Goal: Task Accomplishment & Management: Use online tool/utility

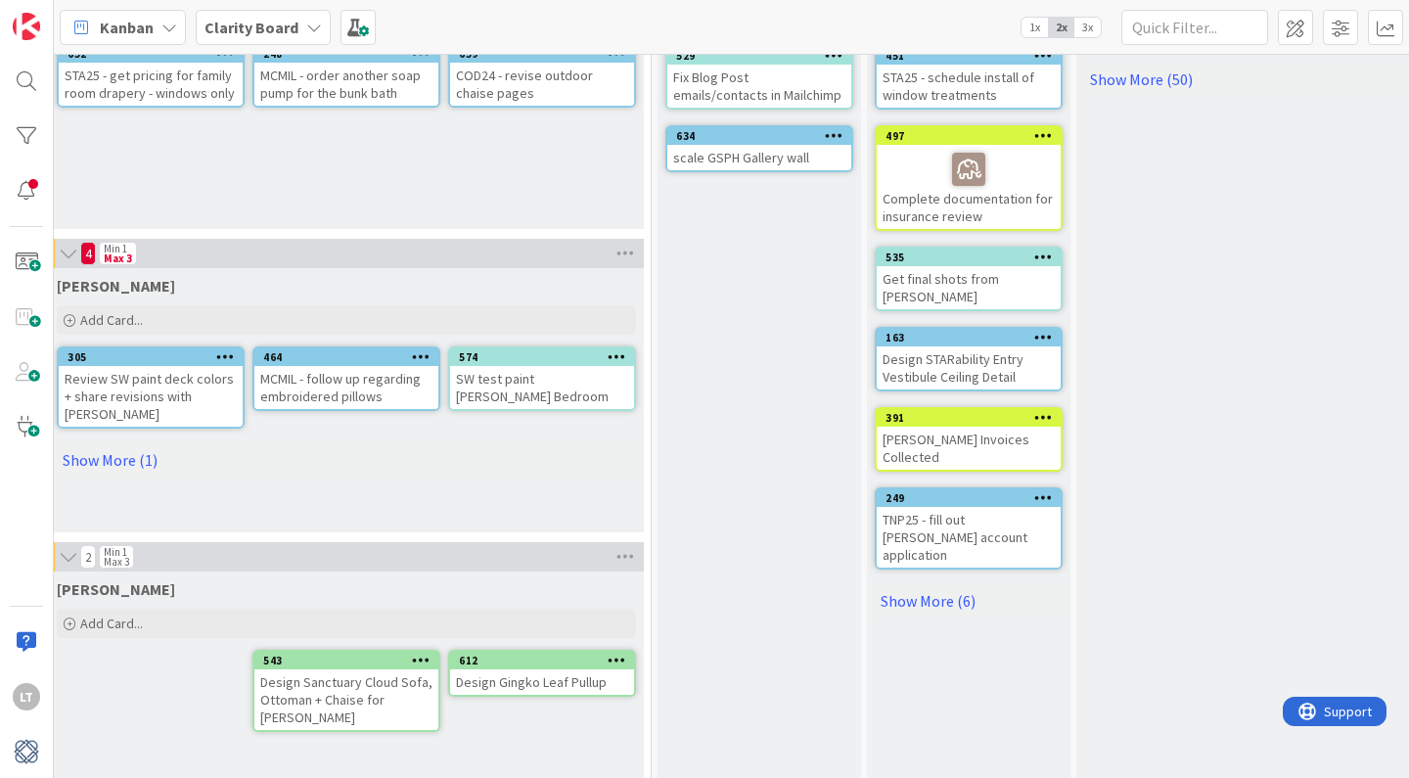
scroll to position [535, 1660]
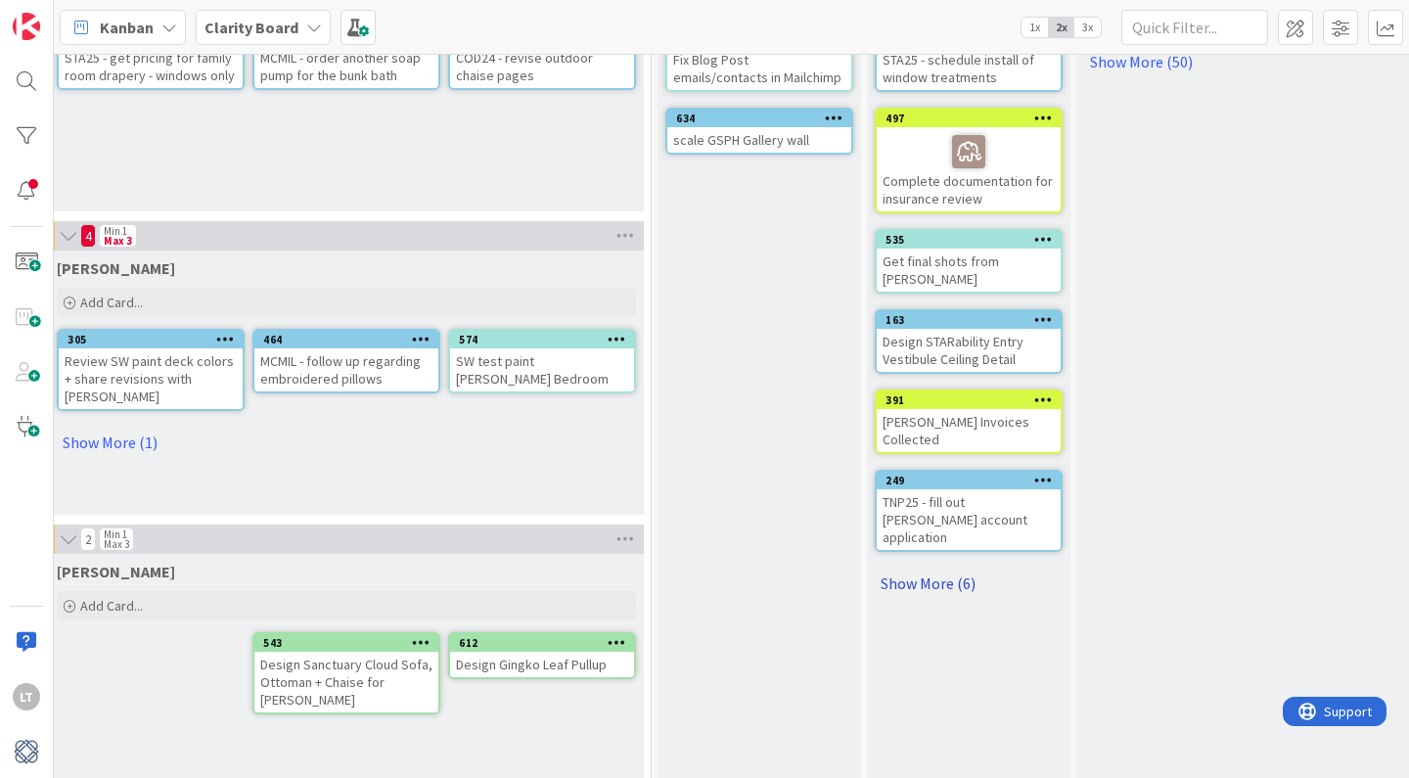
click at [941, 568] on link "Show More (6)" at bounding box center [969, 583] width 188 height 31
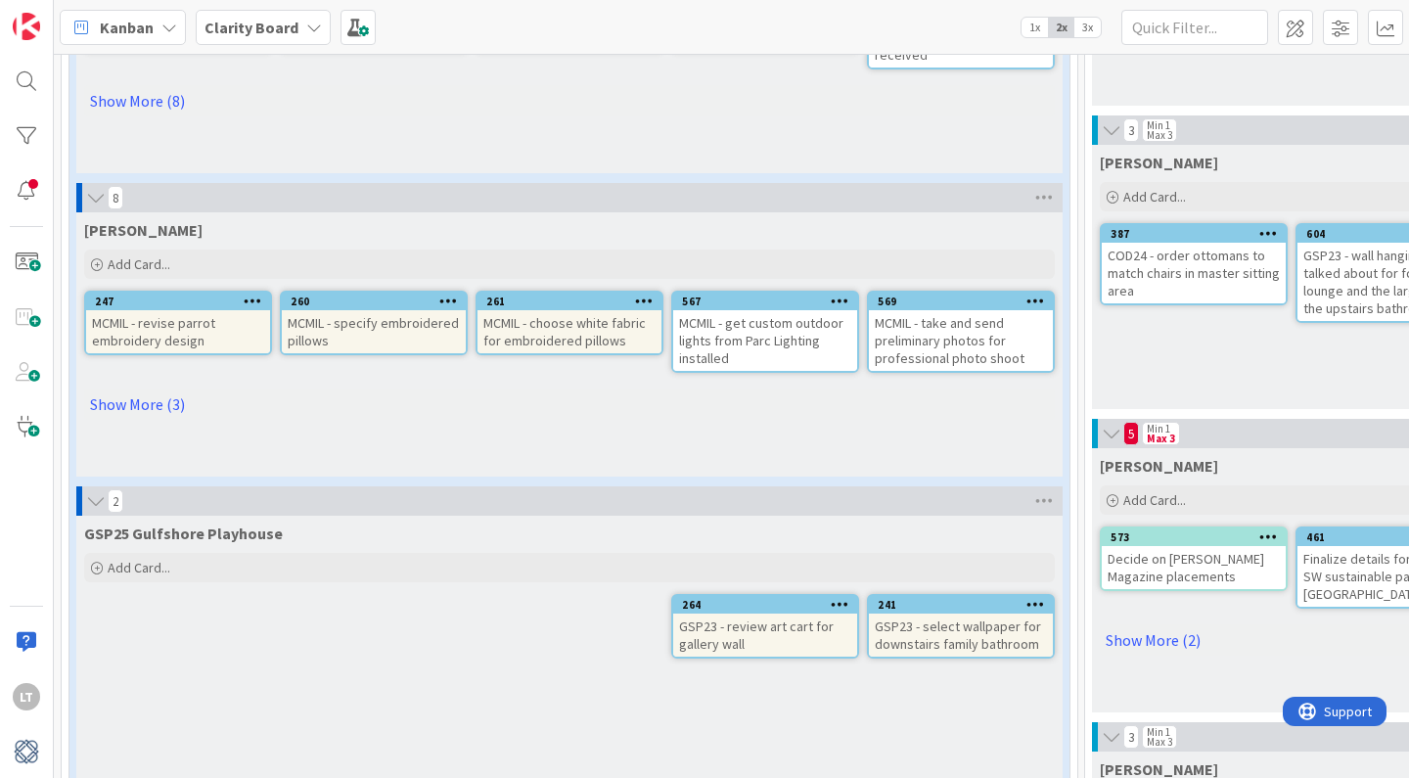
scroll to position [327, 0]
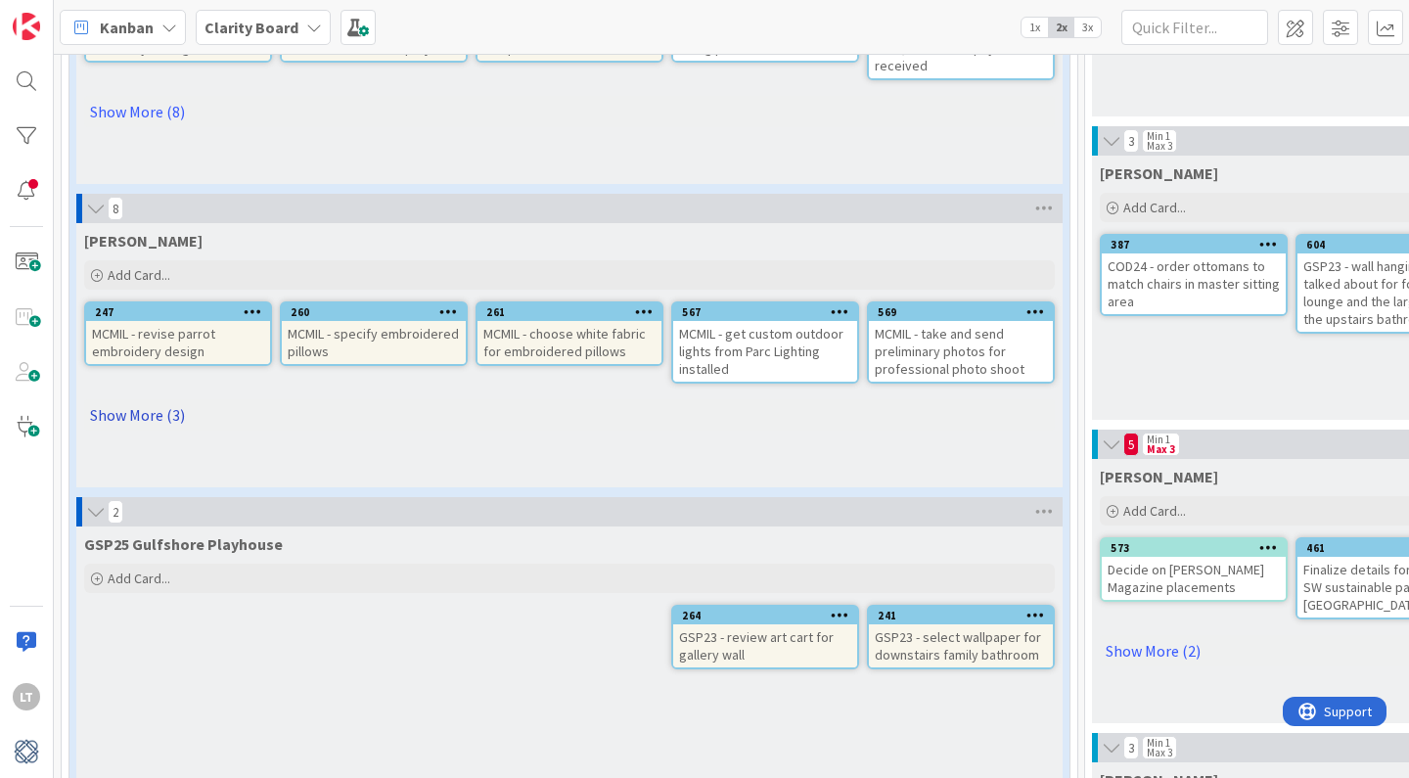
click at [158, 418] on link "Show More (3)" at bounding box center [569, 414] width 971 height 31
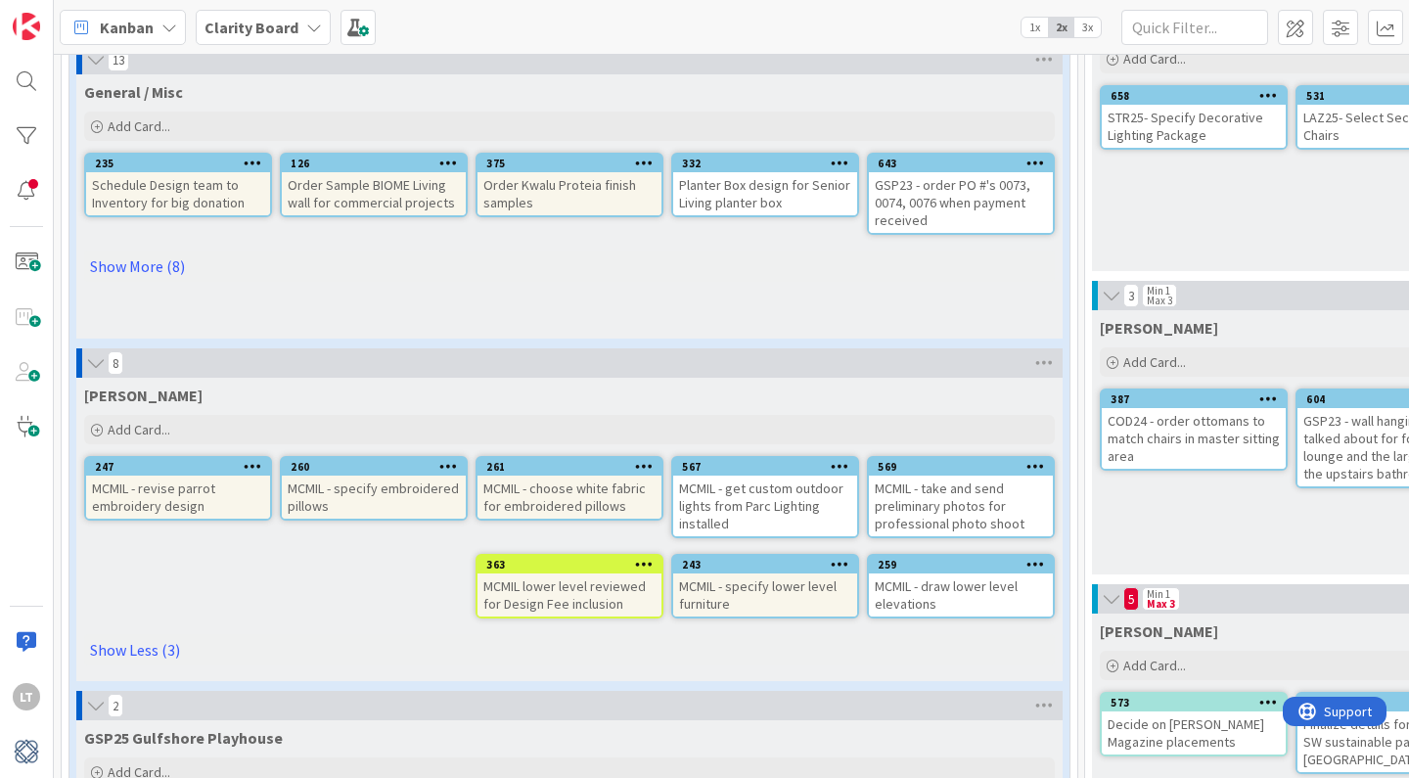
scroll to position [165, 0]
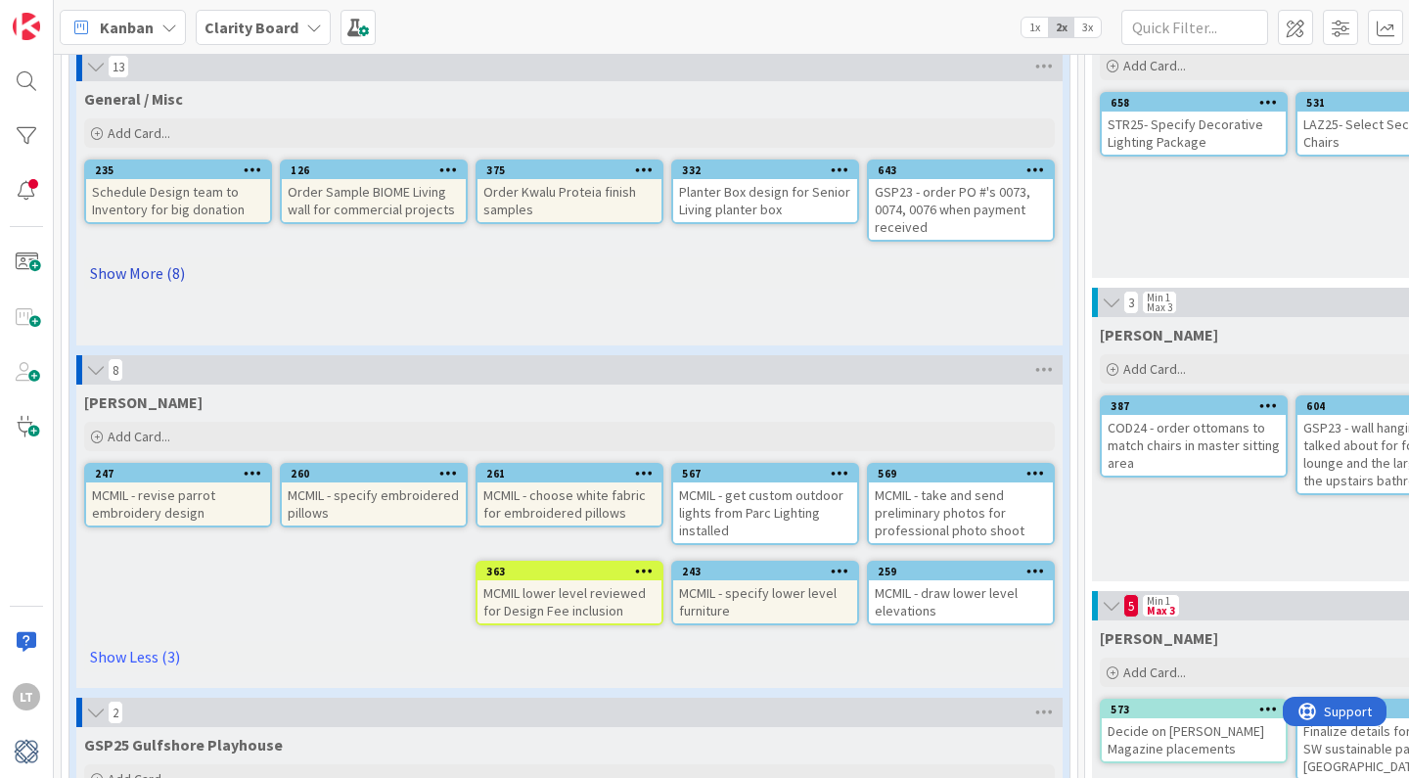
click at [161, 275] on link "Show More (8)" at bounding box center [569, 272] width 971 height 31
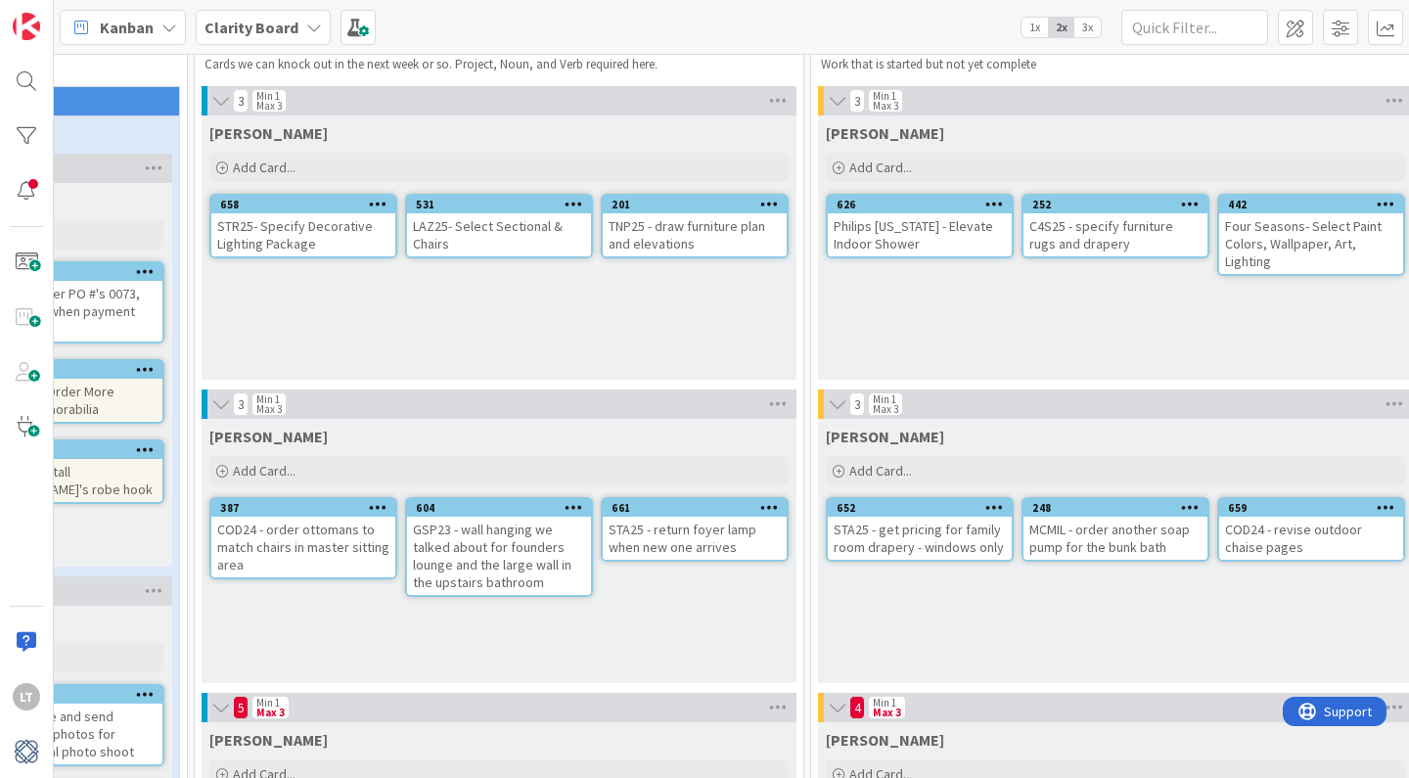
scroll to position [67, 919]
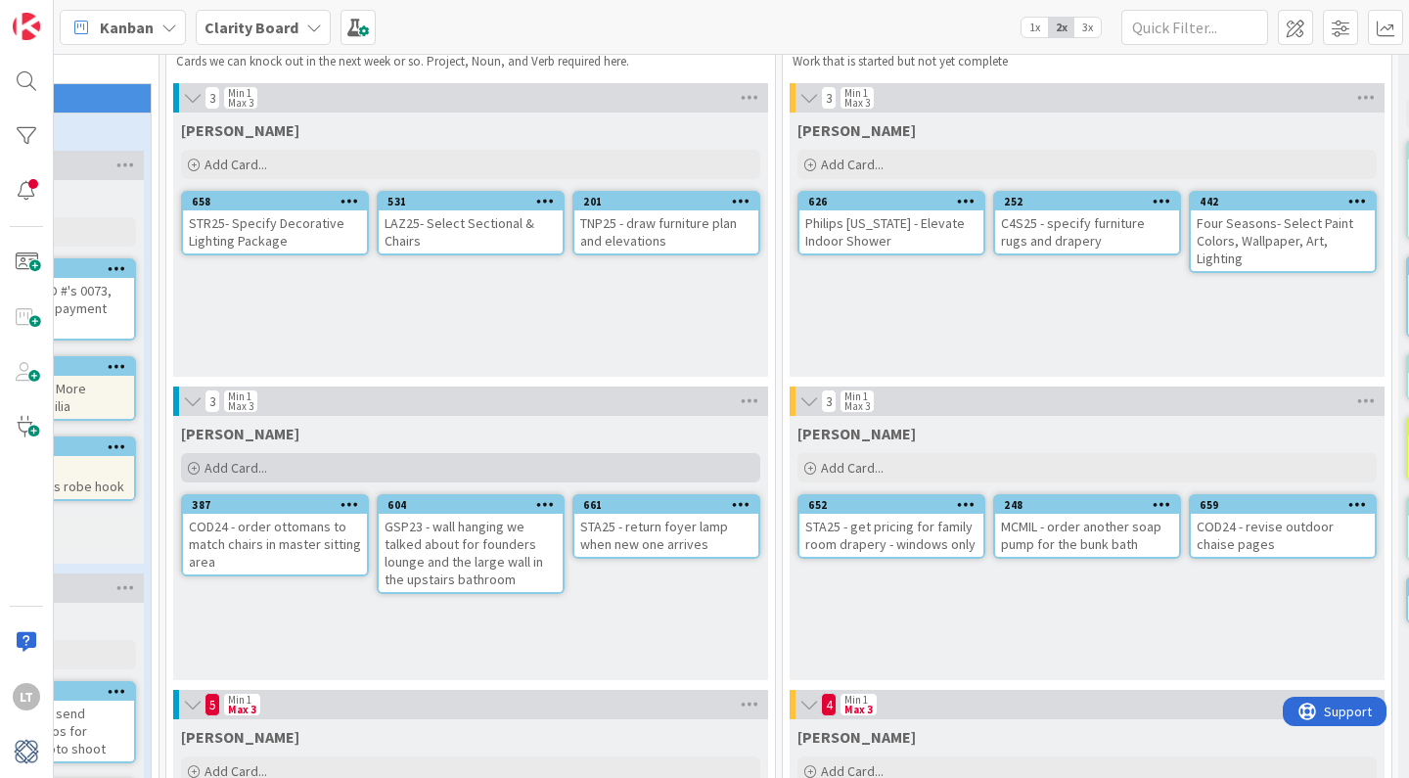
click at [321, 460] on div "Add Card..." at bounding box center [470, 467] width 579 height 29
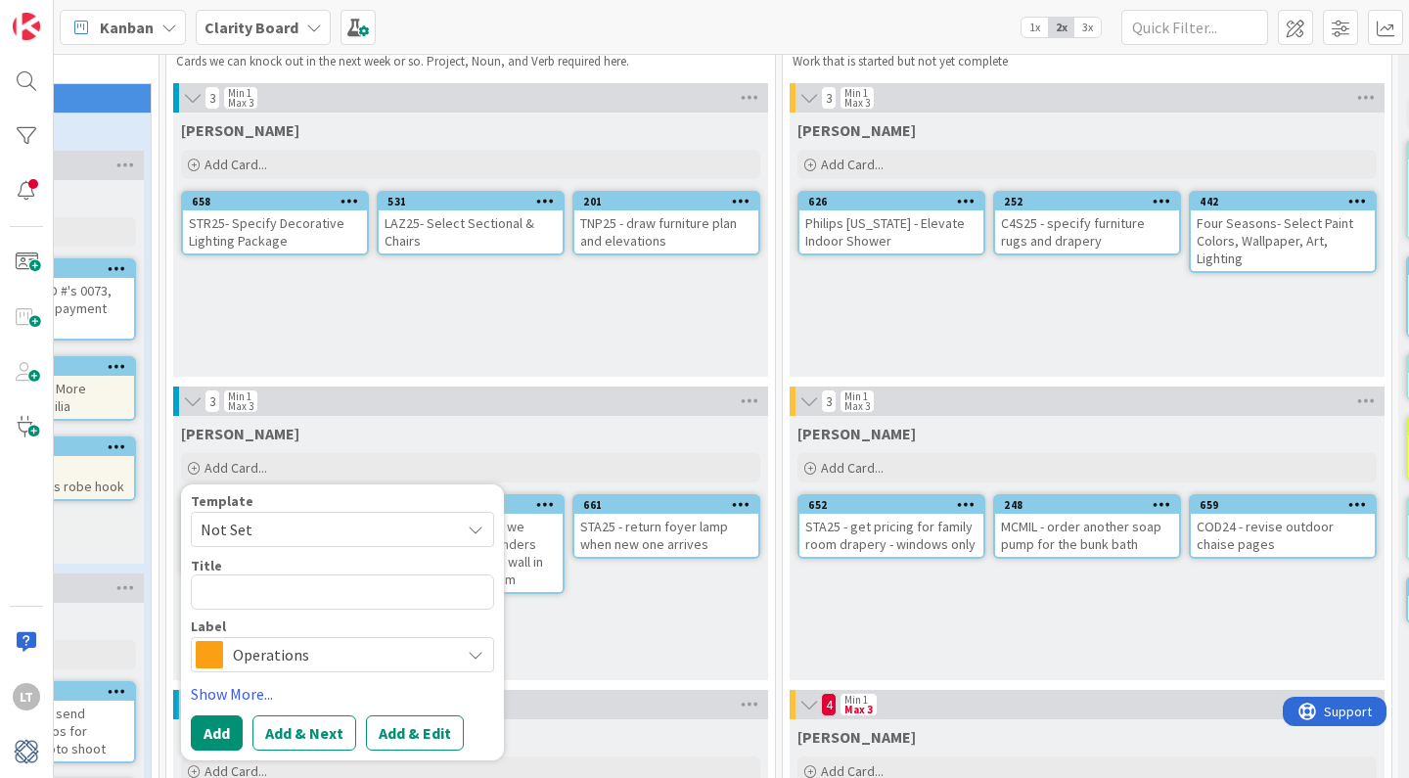
type textarea "x"
type textarea "M"
type textarea "x"
type textarea "MX"
type textarea "x"
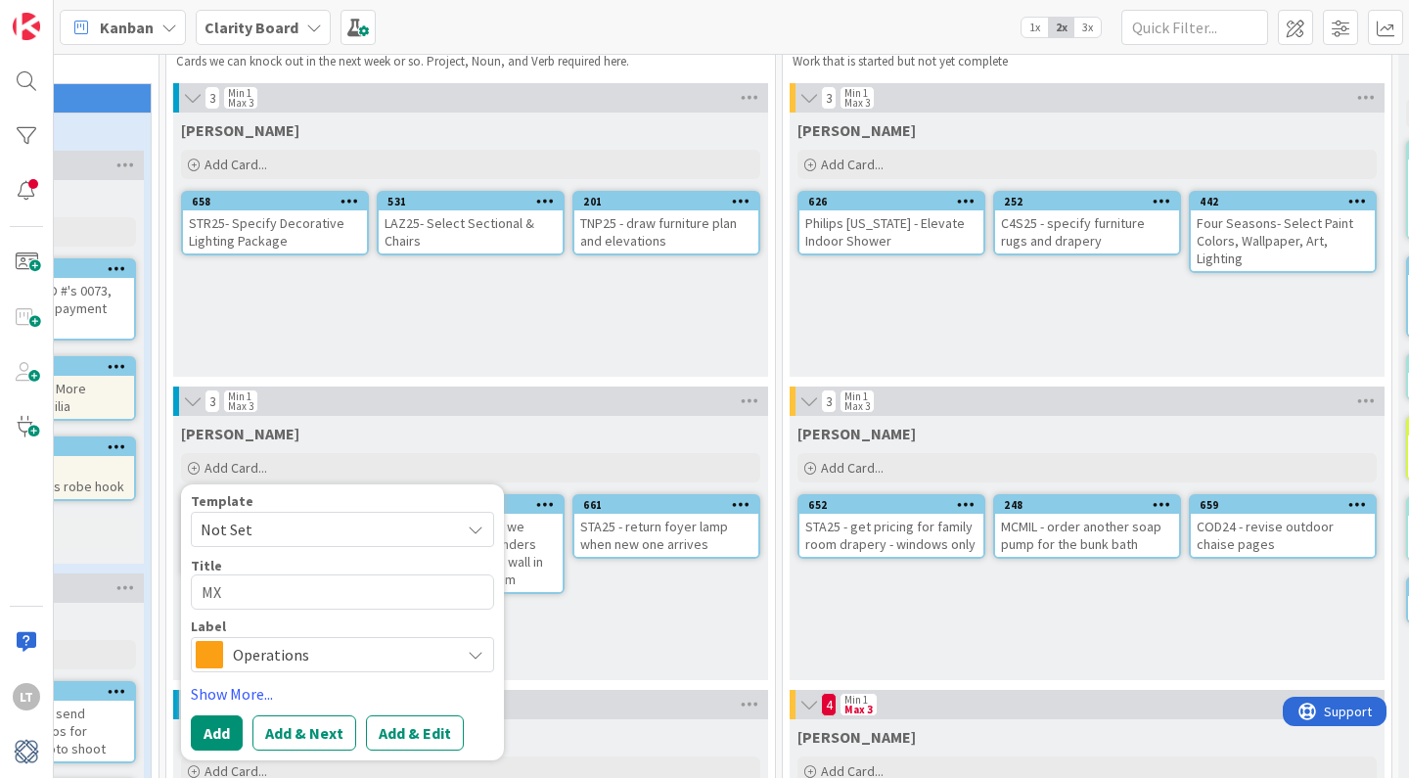
type textarea "MXC"
type textarea "x"
type textarea "MX"
type textarea "x"
type textarea "MXC"
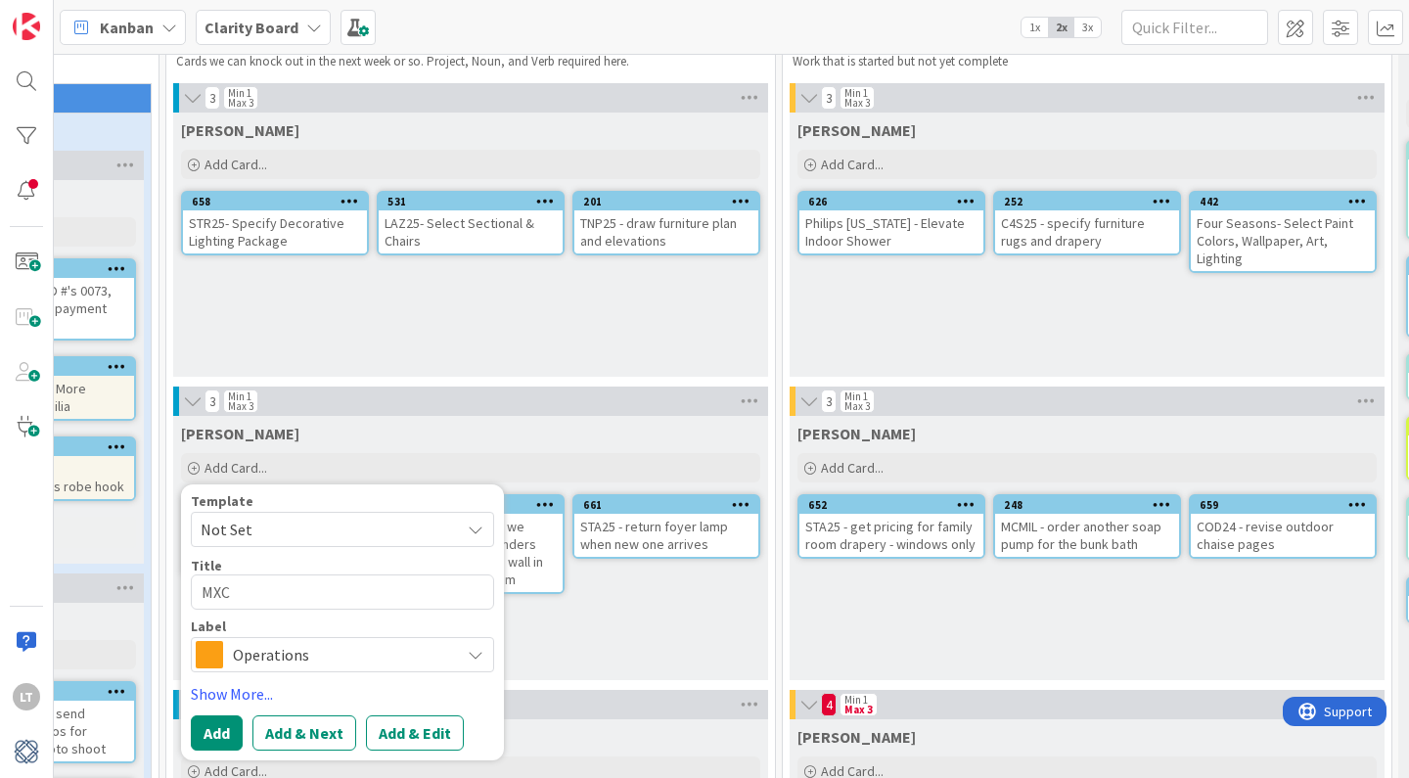
type textarea "x"
type textarea "MX"
type textarea "x"
type textarea "M"
type textarea "x"
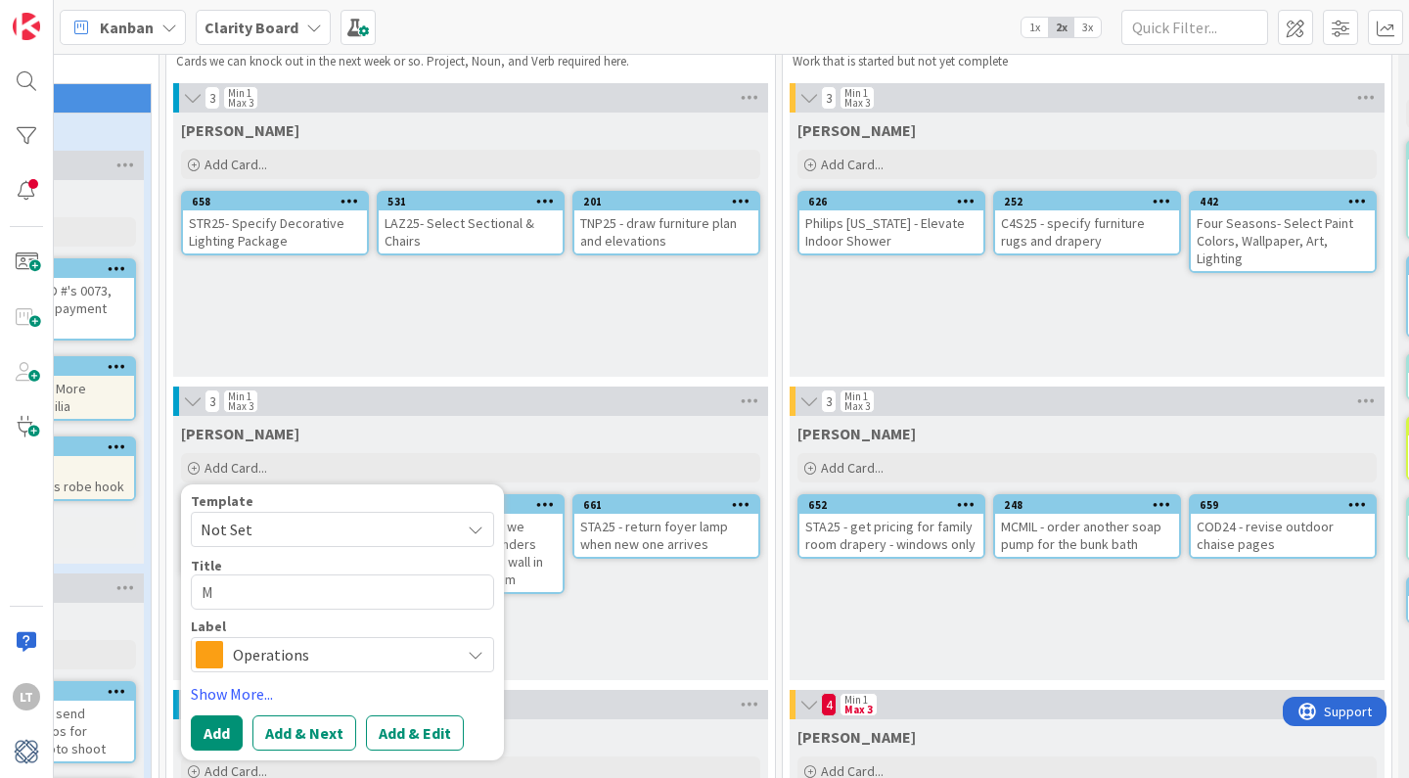
type textarea "MC"
type textarea "x"
type textarea "MCM"
type textarea "x"
type textarea "MCMI"
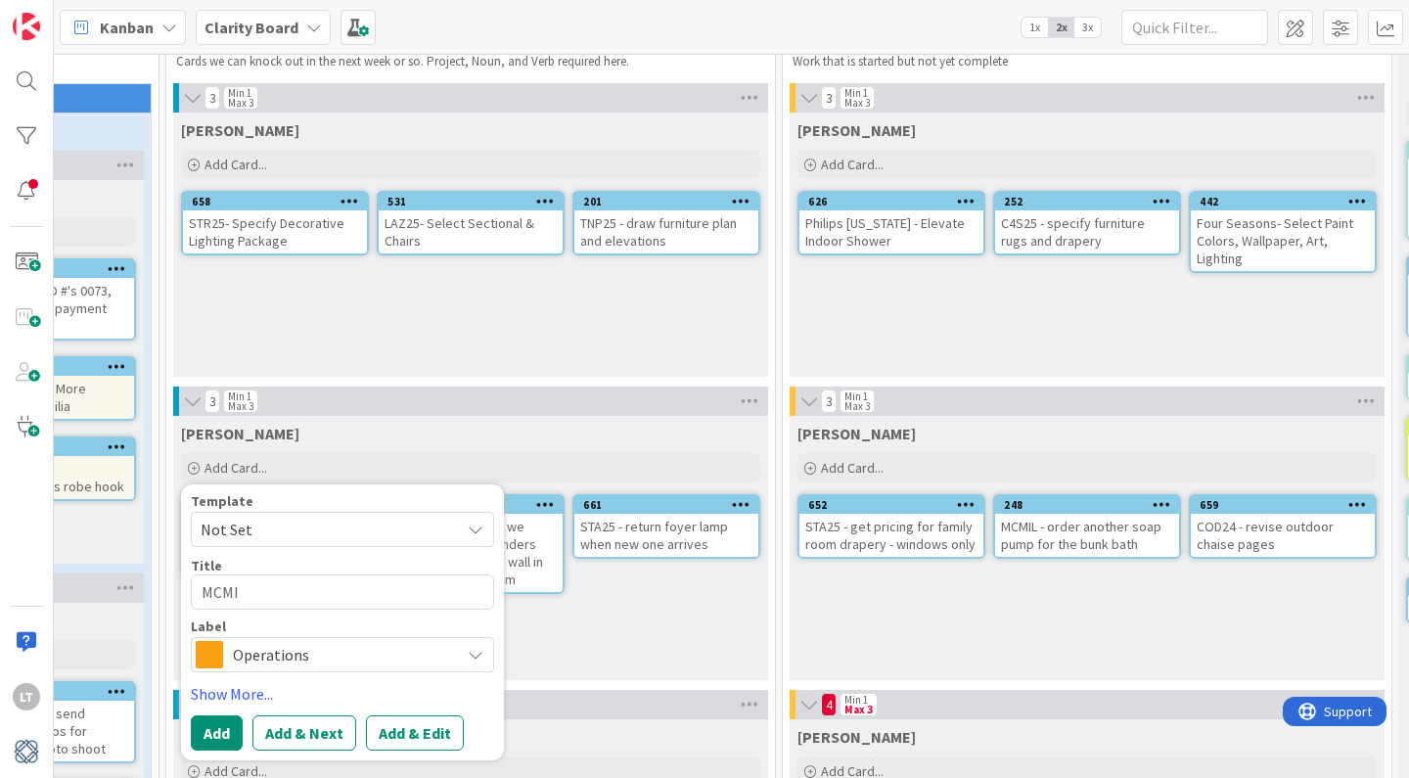
type textarea "x"
type textarea "MCMIL"
type textarea "x"
type textarea "MCMIL"
type textarea "x"
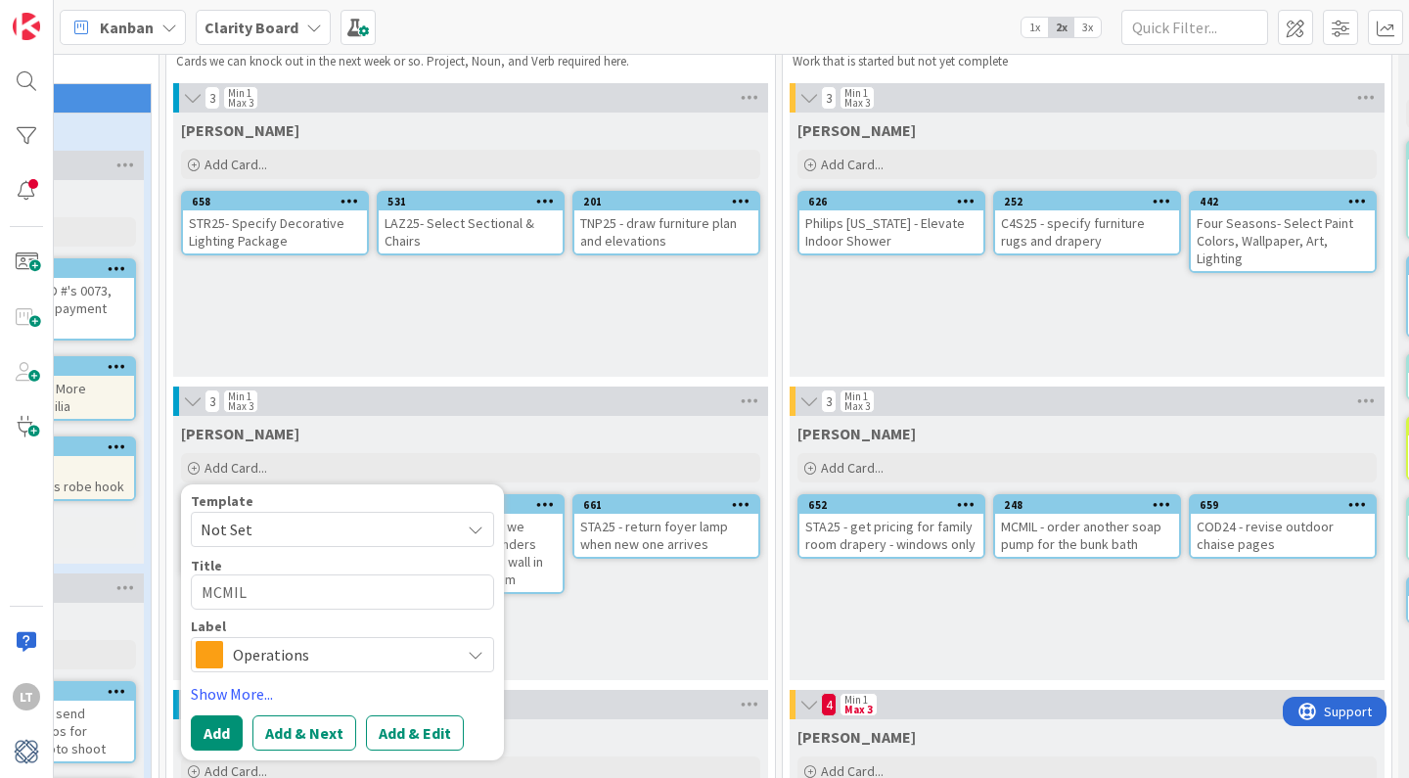
type textarea "MCMIL -"
type textarea "x"
type textarea "MCMIL -"
type textarea "x"
type textarea "MCMIL - t"
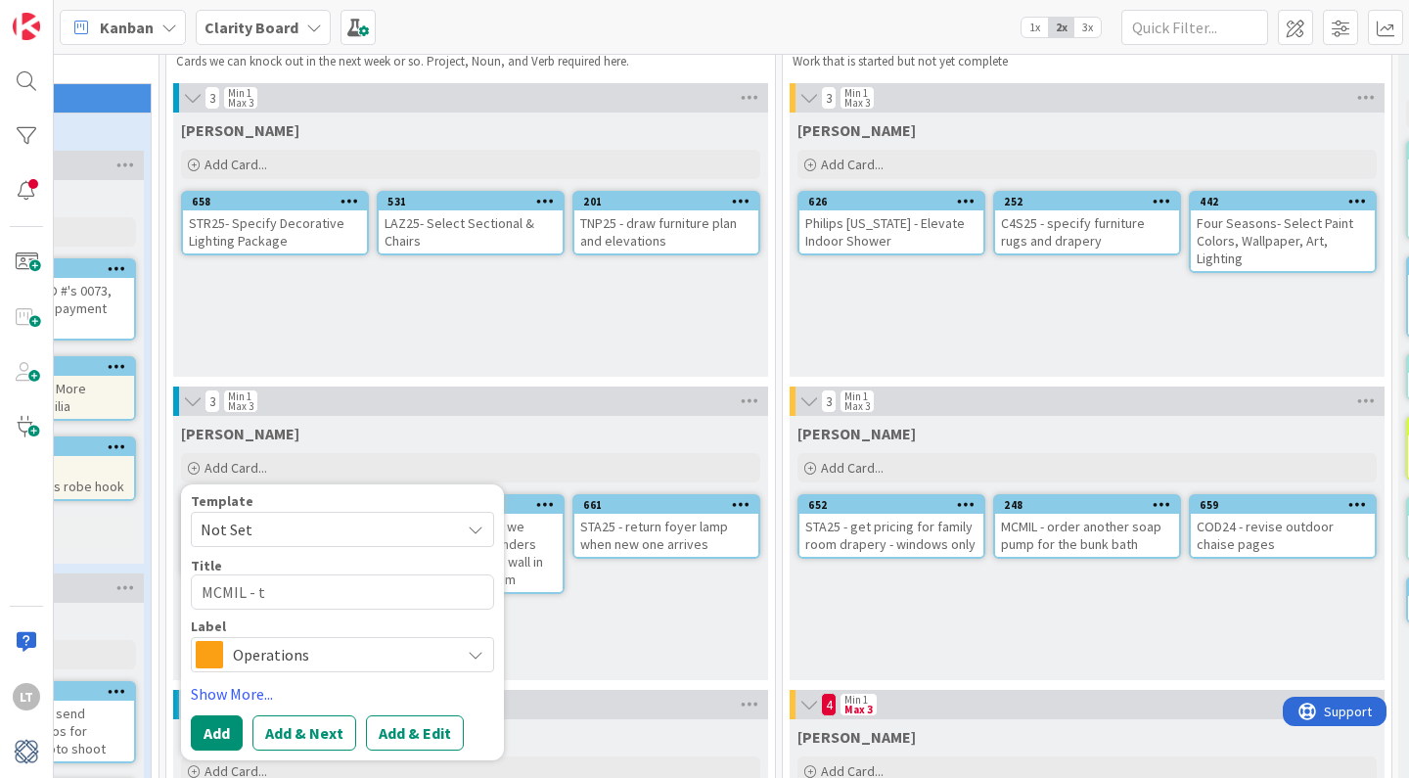
type textarea "x"
type textarea "MCMIL - ta"
type textarea "x"
type textarea "MCMIL - tak"
type textarea "x"
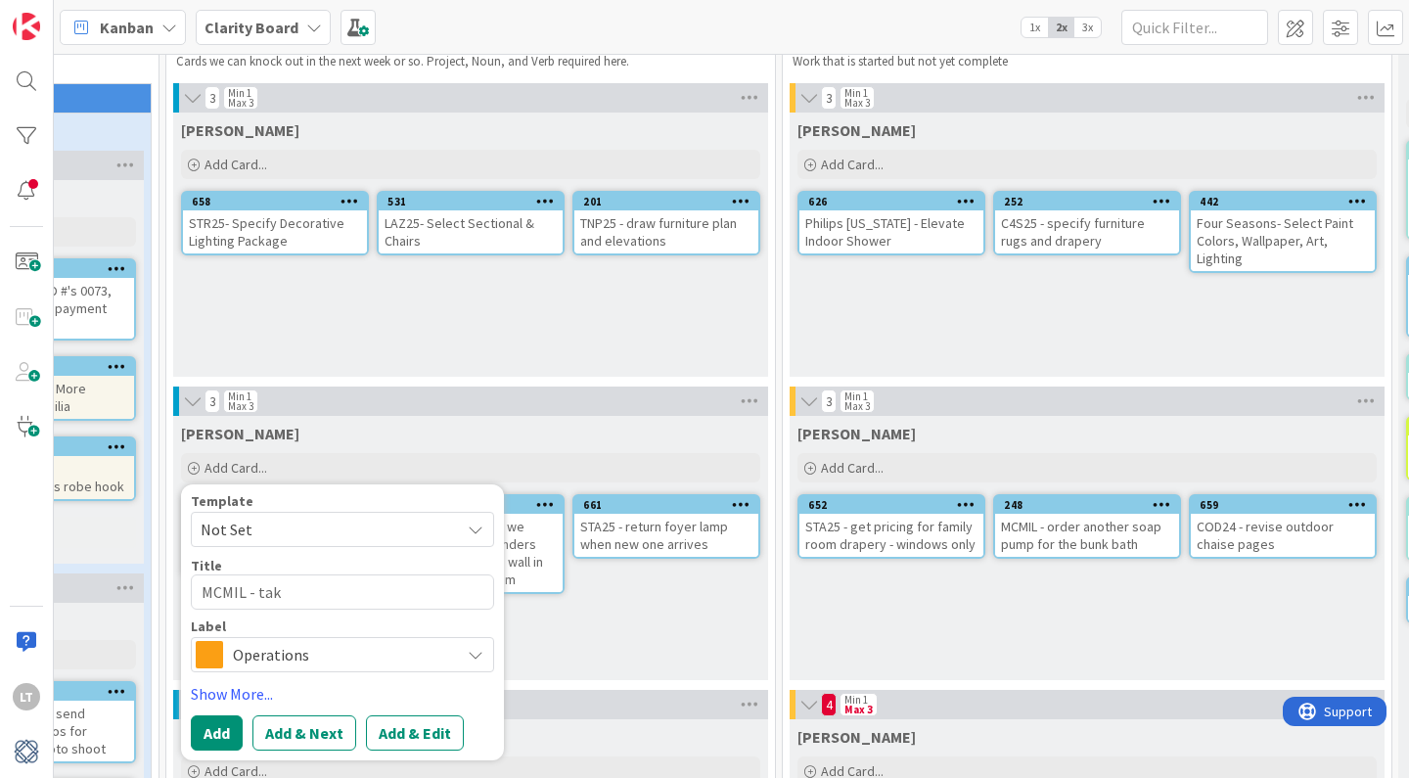
type textarea "MCMIL - take"
type textarea "x"
type textarea "MCMIL - take"
type textarea "x"
type textarea "MCMIL - take s"
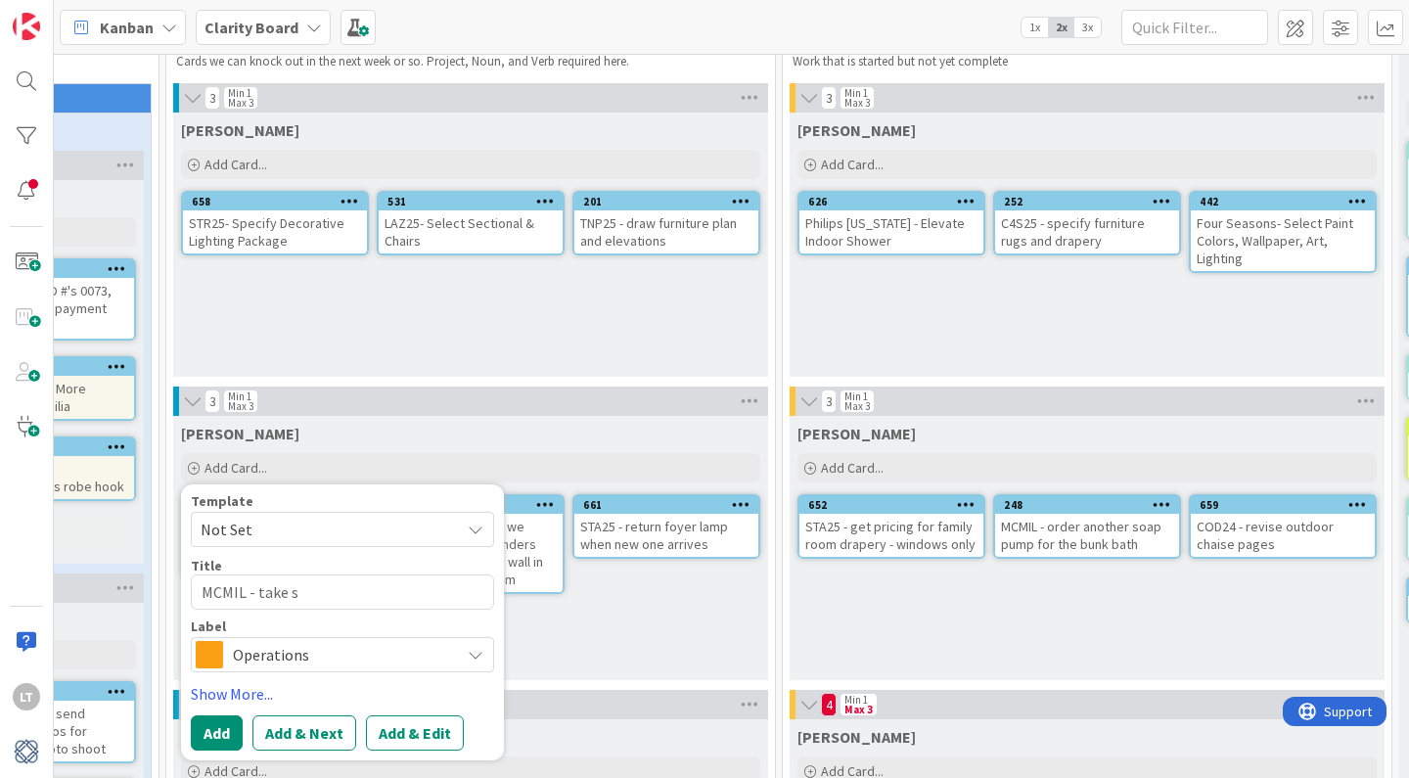
type textarea "x"
type textarea "MCMIL - take sc"
type textarea "x"
type textarea "MCMIL - take sco"
type textarea "x"
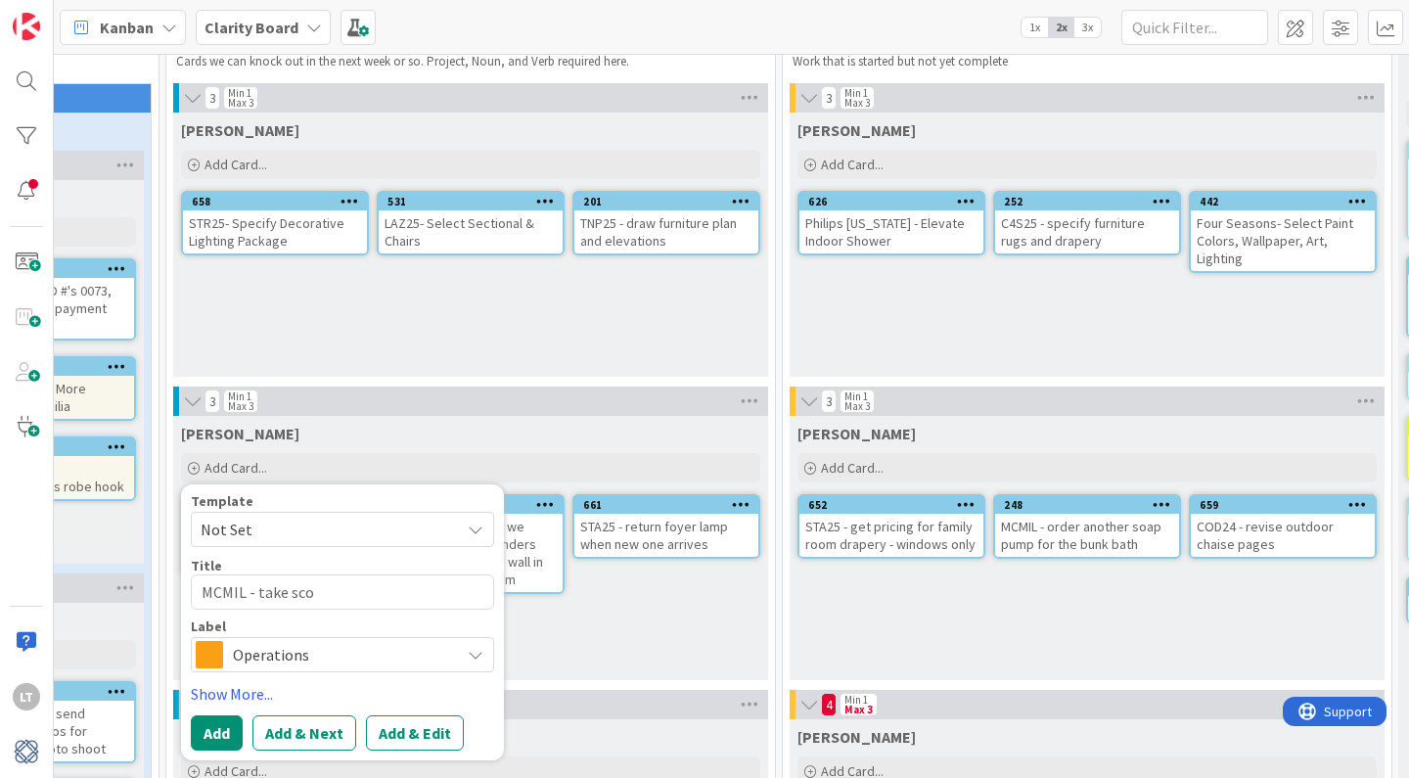
type textarea "MCMIL - take scou"
type textarea "x"
type textarea "MCMIL - take scout"
type textarea "x"
type textarea "MCMIL - take scouti"
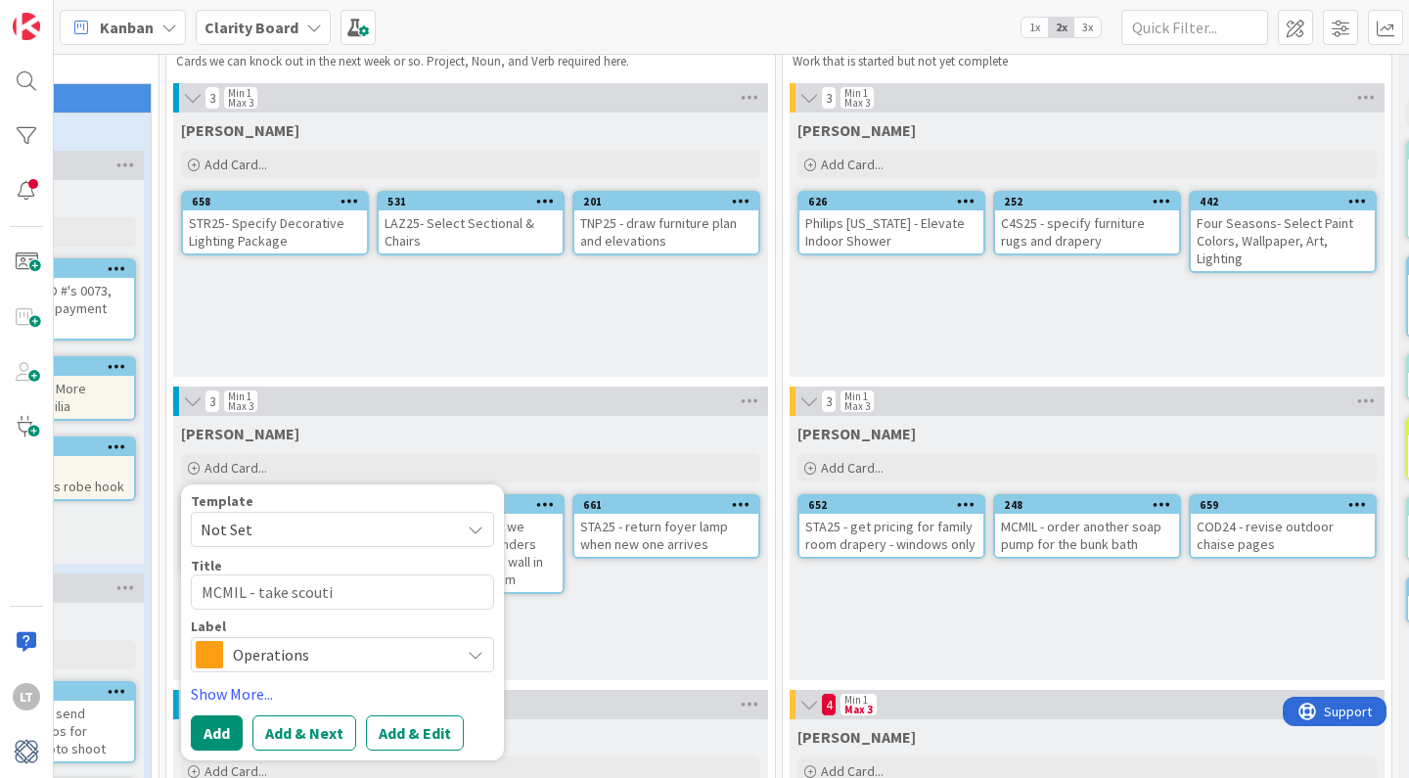
type textarea "x"
type textarea "MCMIL - take scoutin"
type textarea "x"
type textarea "MCMIL - take scouting"
type textarea "x"
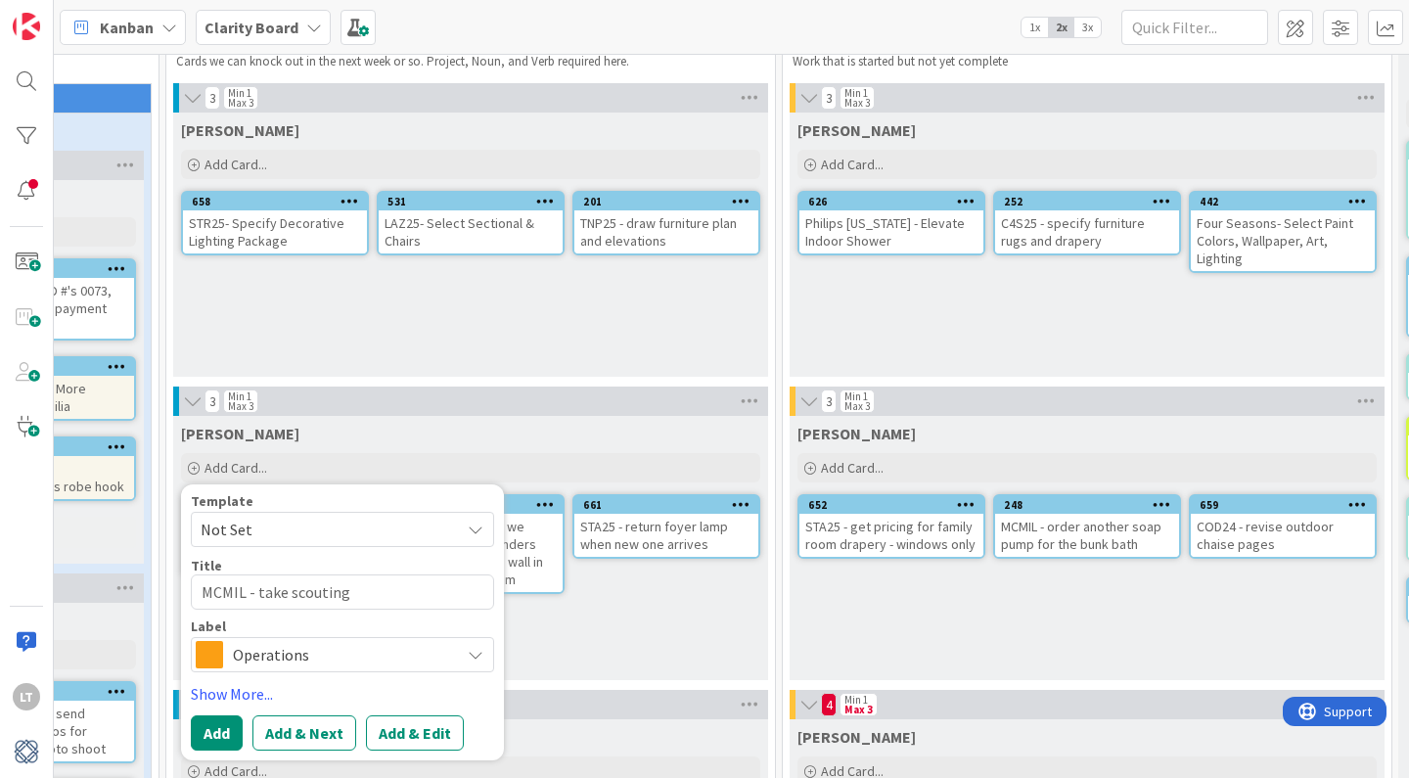
type textarea "MCMIL - take scouting"
type textarea "x"
type textarea "MCMIL - take scouting p"
type textarea "x"
type textarea "MCMIL - take scouting ph"
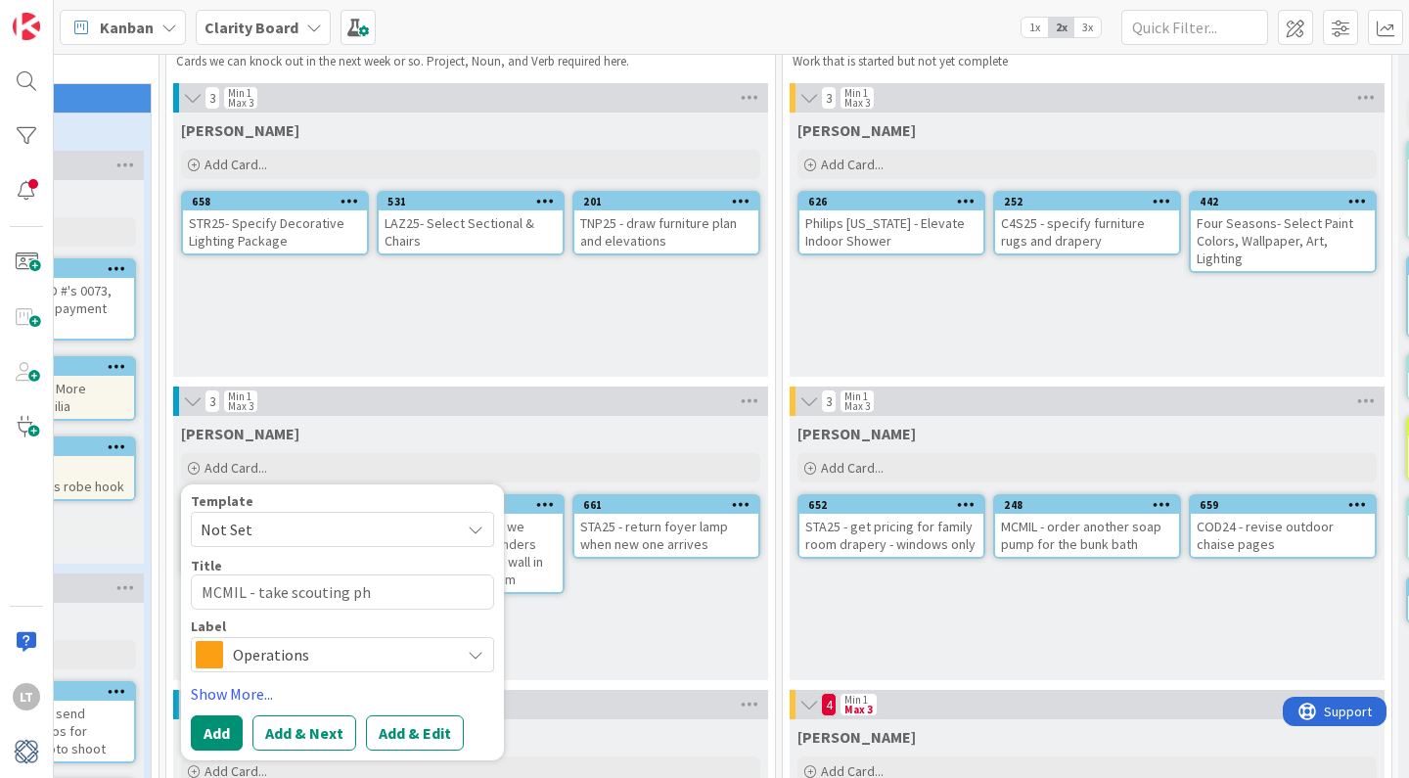
type textarea "x"
type textarea "MCMIL - take scouting pho"
type textarea "x"
type textarea "MCMIL - take scouting phot"
type textarea "x"
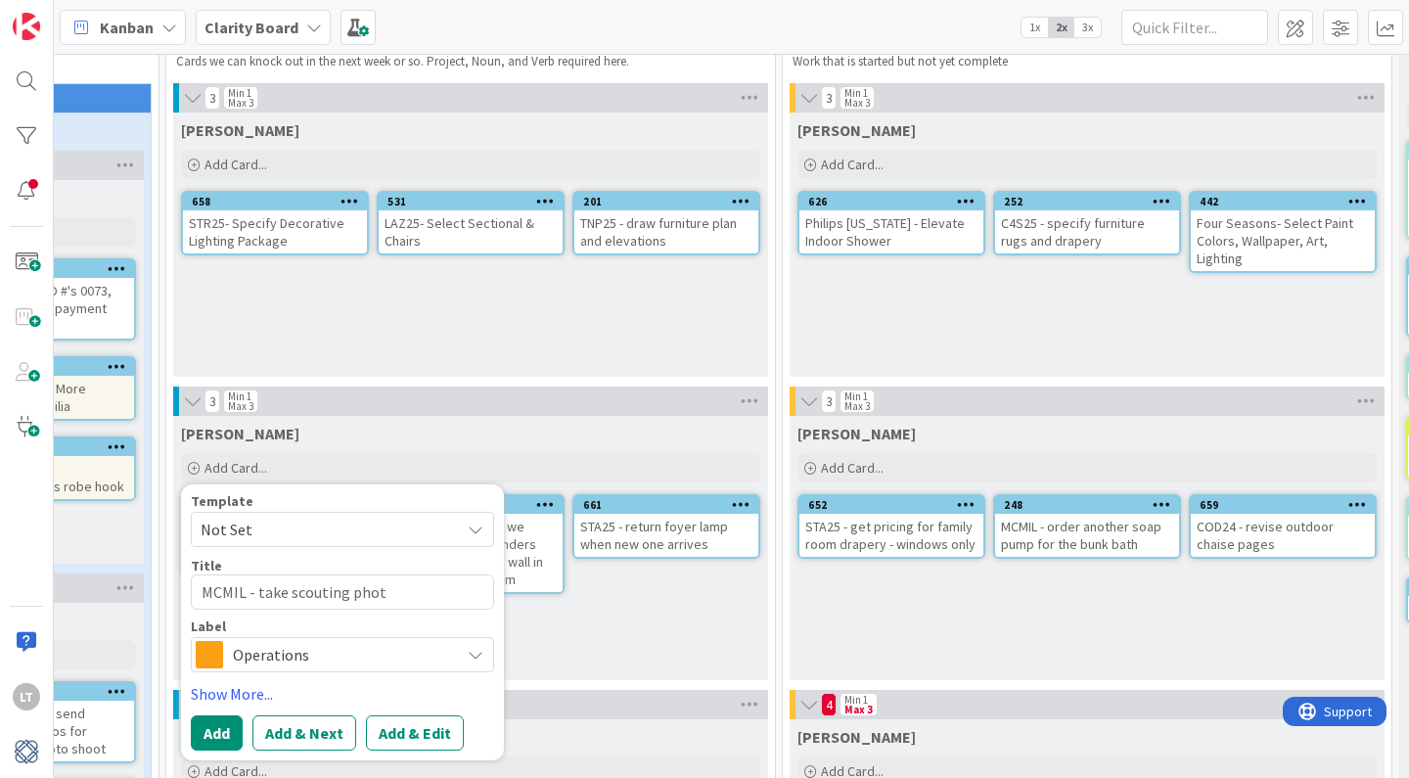
type textarea "MCMIL - take scouting photo"
type textarea "x"
type textarea "MCMIL - take scouting photos"
type textarea "x"
type textarea "MCMIL - take scouting photos"
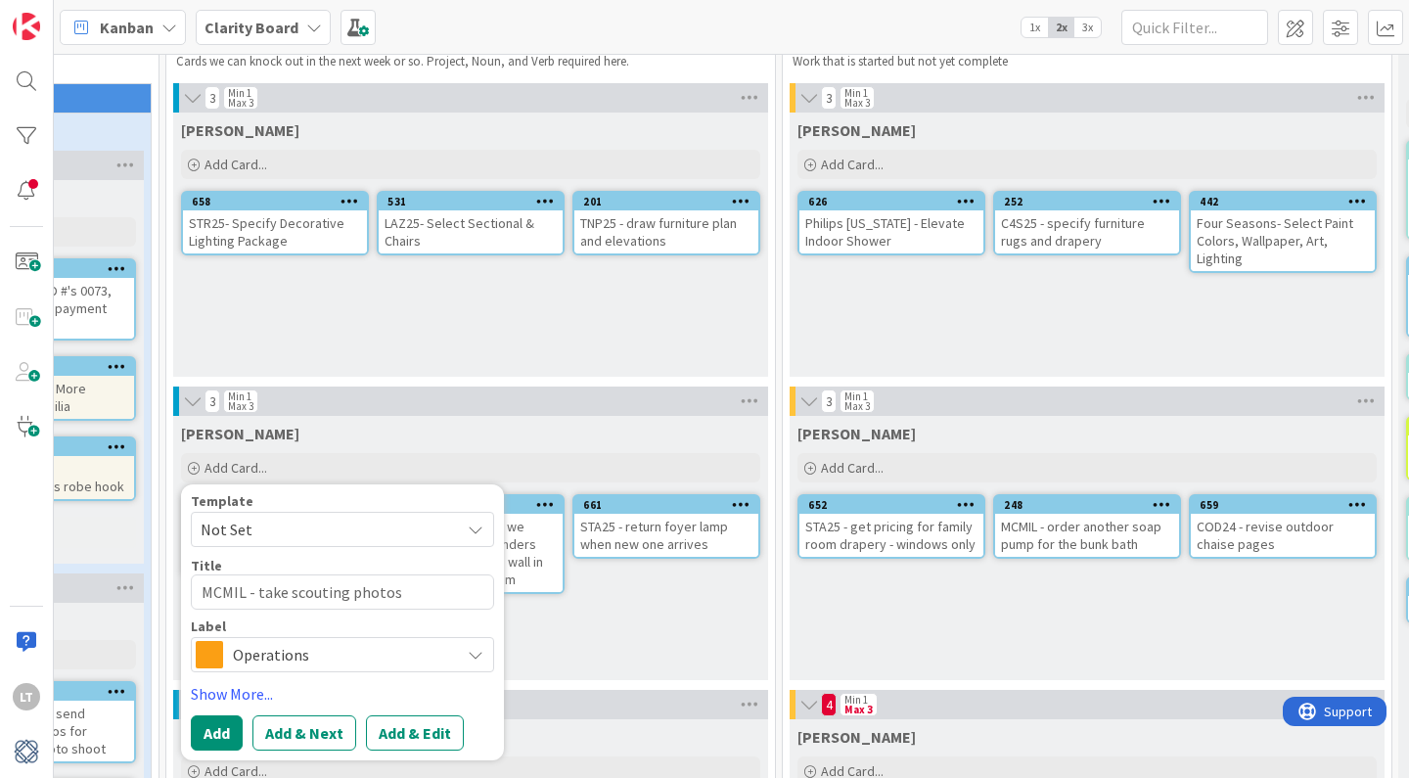
type textarea "x"
type textarea "MCMIL - take scouting photos f"
type textarea "x"
type textarea "MCMIL - take scouting photos fo"
type textarea "x"
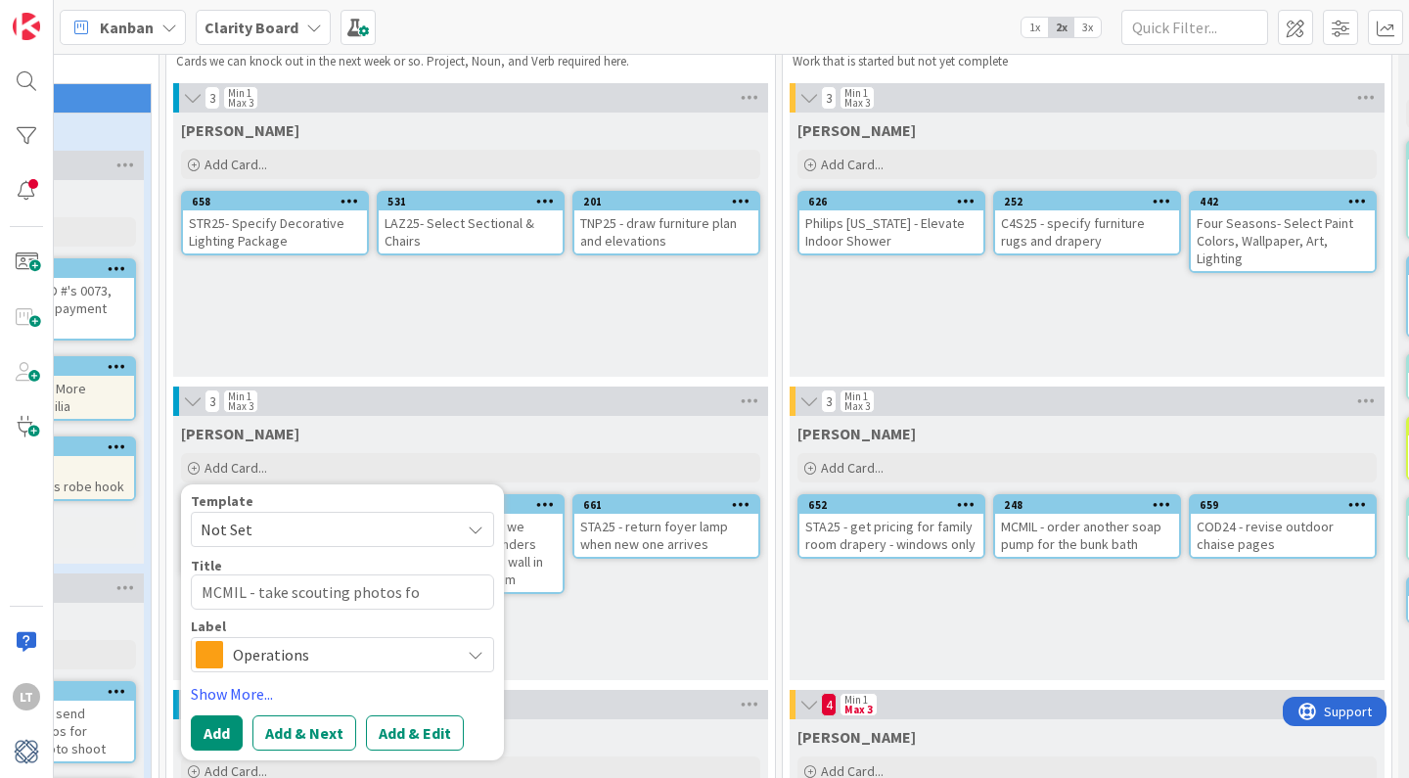
type textarea "MCMIL - take scouting photos for"
type textarea "x"
type textarea "MCMIL - take scouting photos for"
type textarea "x"
type textarea "MCMIL - take scouting photos for p"
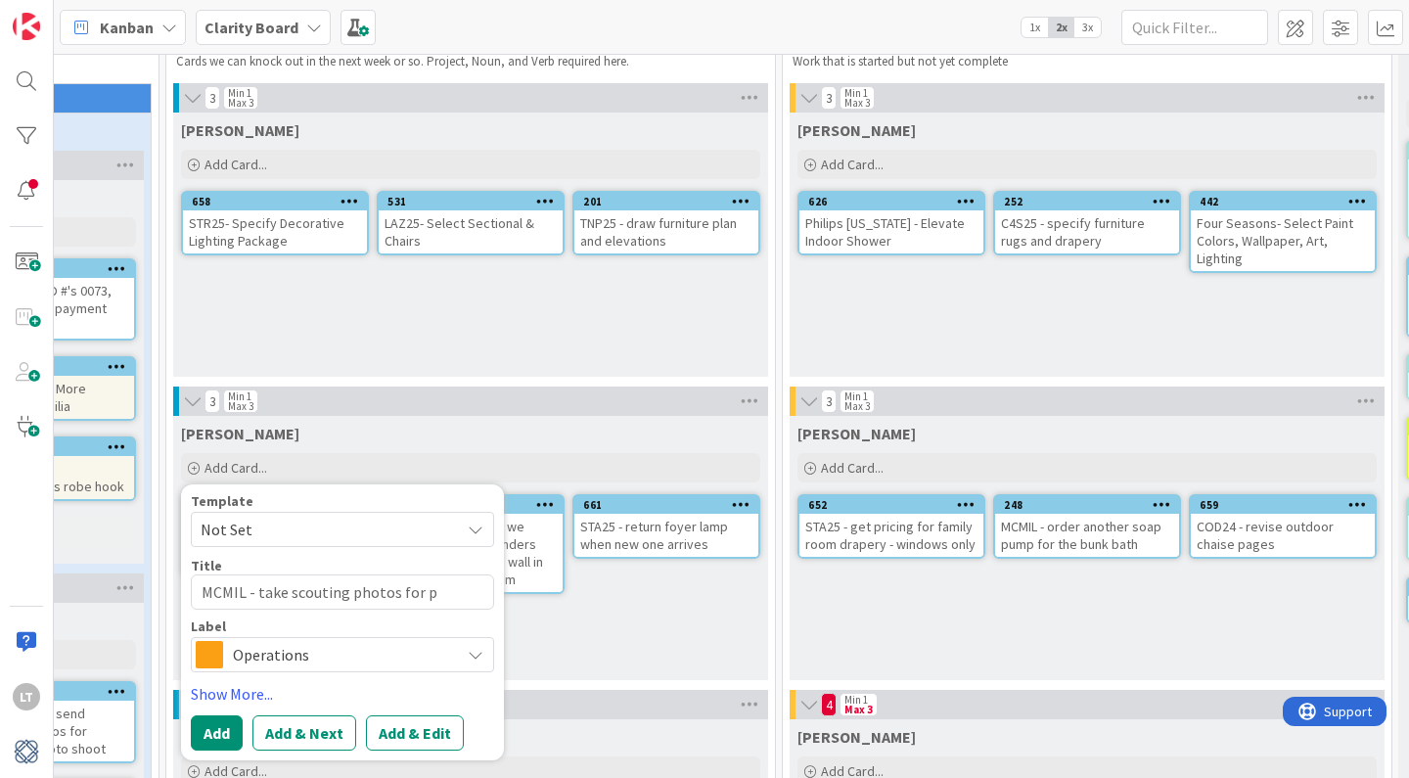
type textarea "x"
type textarea "MCMIL - take scouting photos for pr"
type textarea "x"
type textarea "MCMIL - take scouting photos for pro"
type textarea "x"
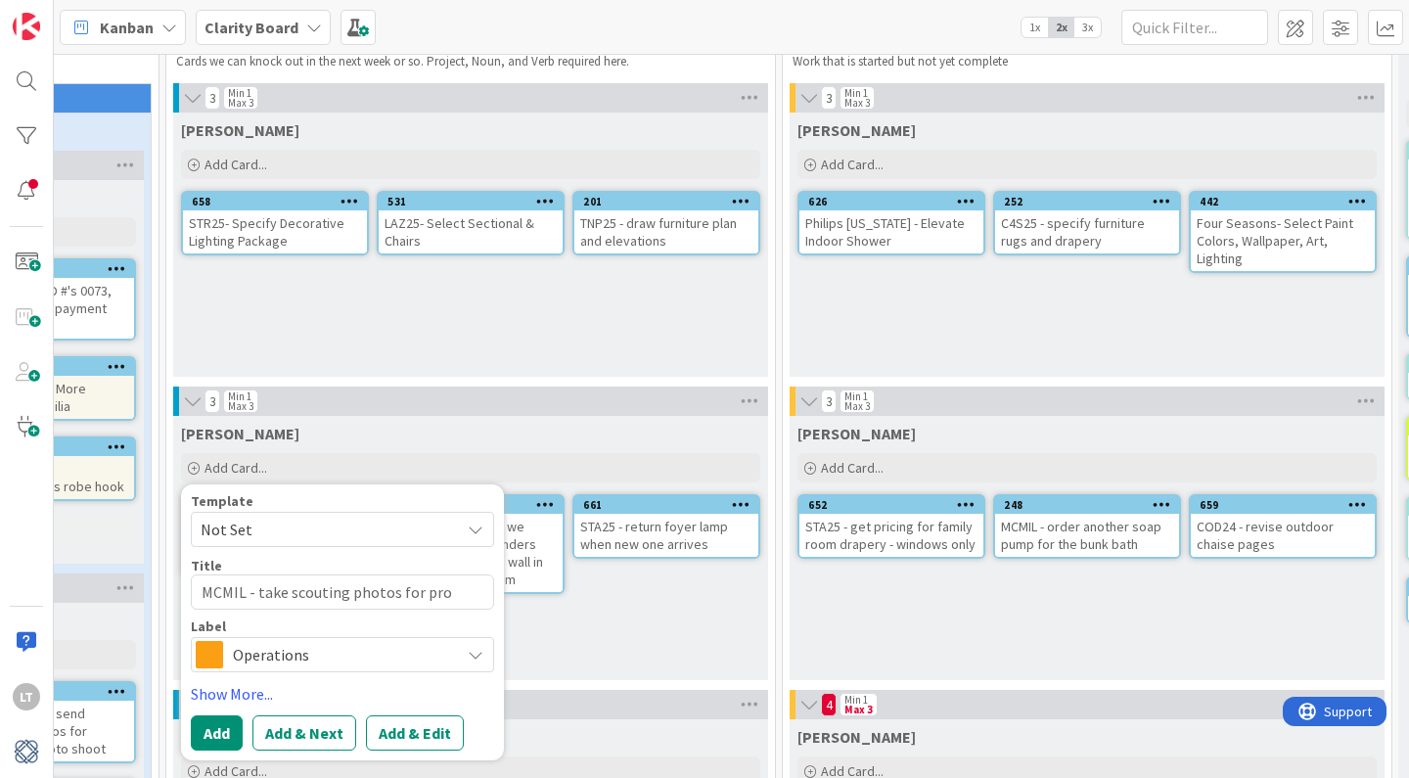
type textarea "MCMIL - take scouting photos for prof"
type textarea "x"
type textarea "MCMIL - take scouting photos for profe"
type textarea "x"
type textarea "MCMIL - take scouting photos for profes"
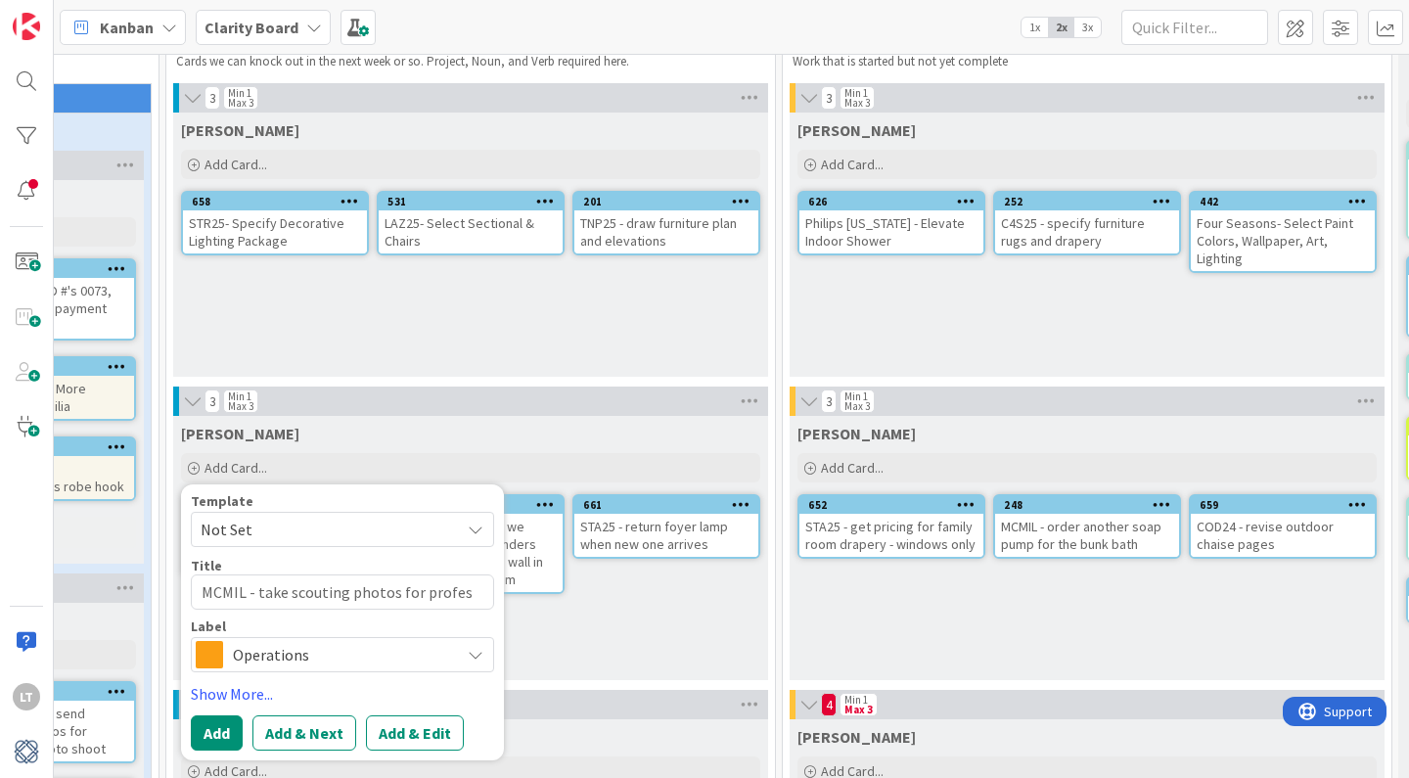
type textarea "x"
type textarea "MCMIL - take scouting photos for profess"
type textarea "x"
type textarea "MCMIL - take scouting photos for professi"
type textarea "x"
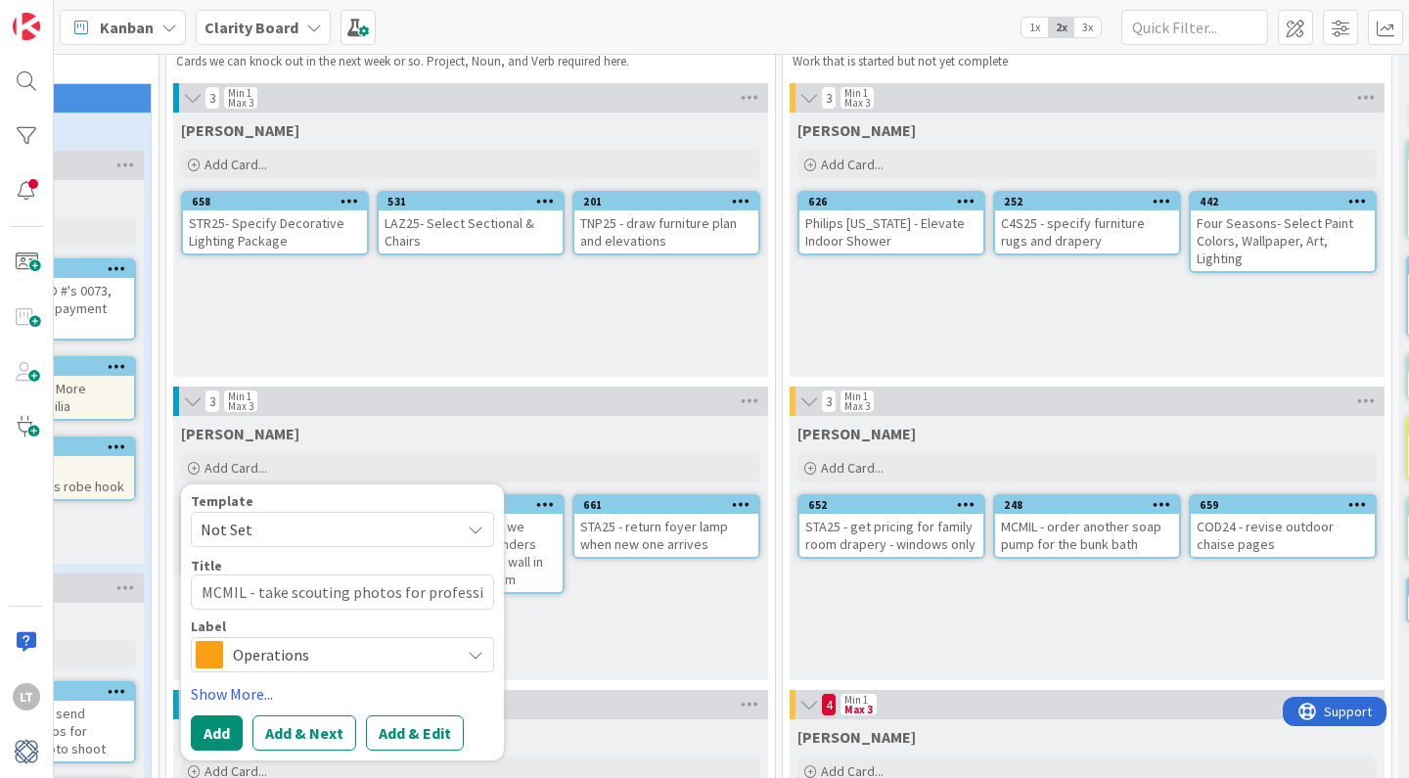
type textarea "MCMIL - take scouting photos for professio"
type textarea "x"
type textarea "MCMIL - take scouting photos for profession"
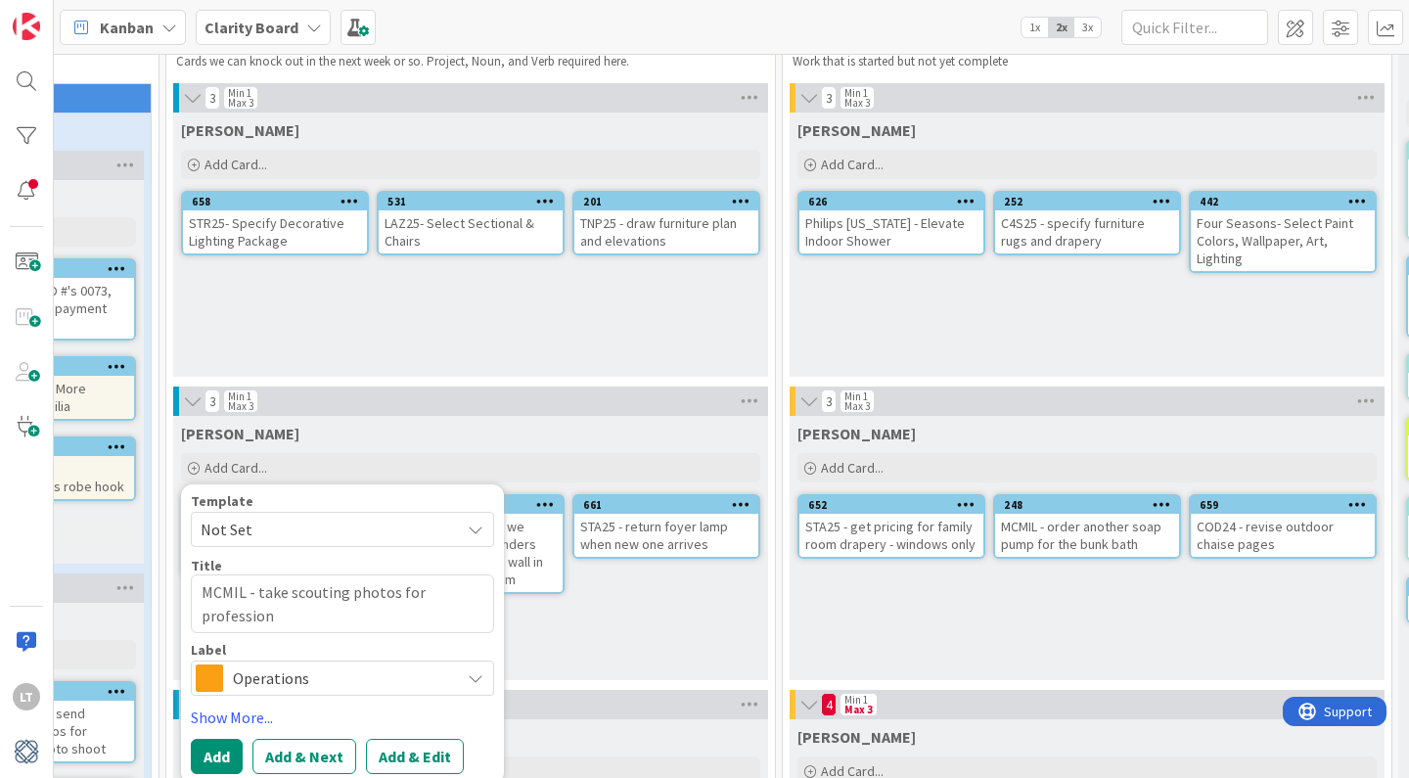
type textarea "x"
type textarea "MCMIL - take scouting photos for professiona"
type textarea "x"
type textarea "MCMIL - take scouting photos for professional"
type textarea "x"
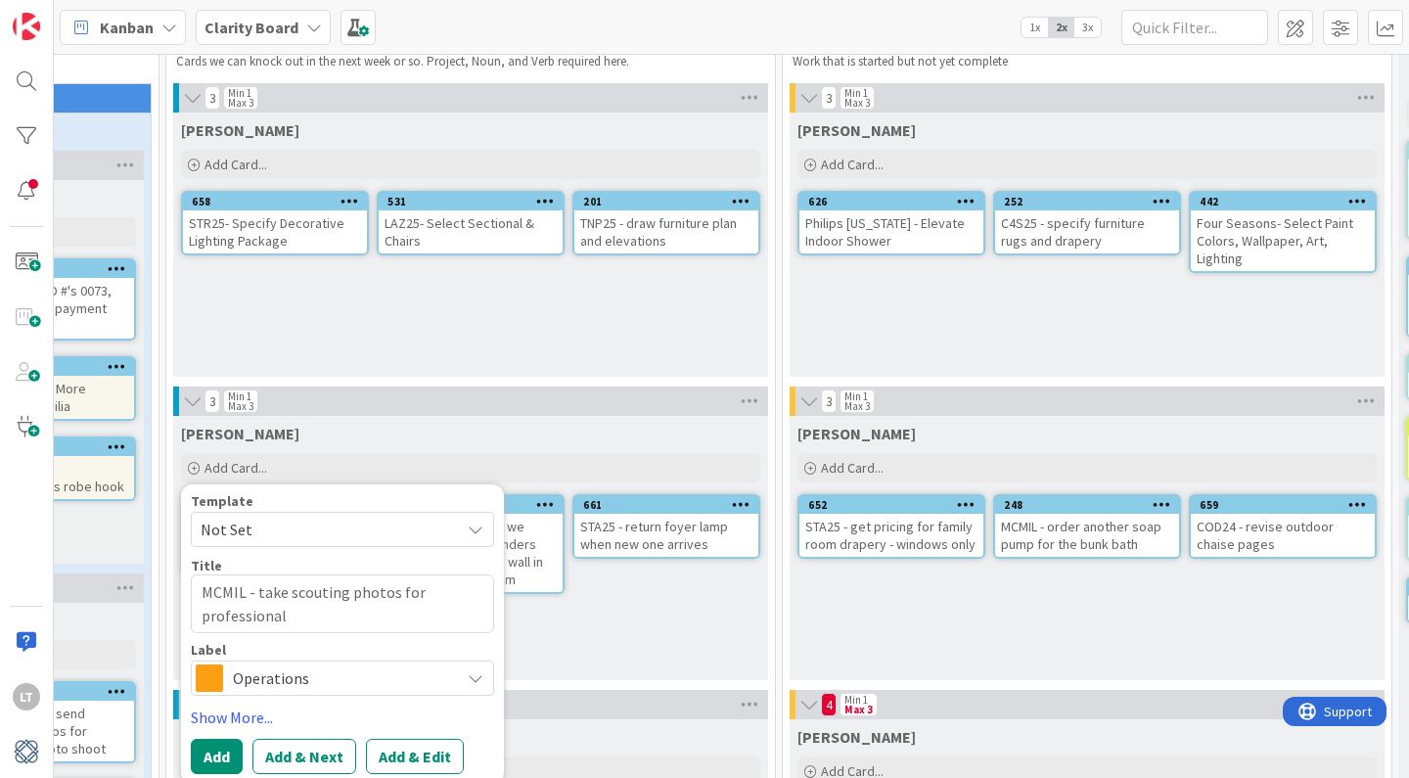
type textarea "MCMIL - take scouting photos for professional"
type textarea "x"
type textarea "MCMIL - take scouting photos for professional p"
type textarea "x"
type textarea "MCMIL - take scouting photos for professional ph"
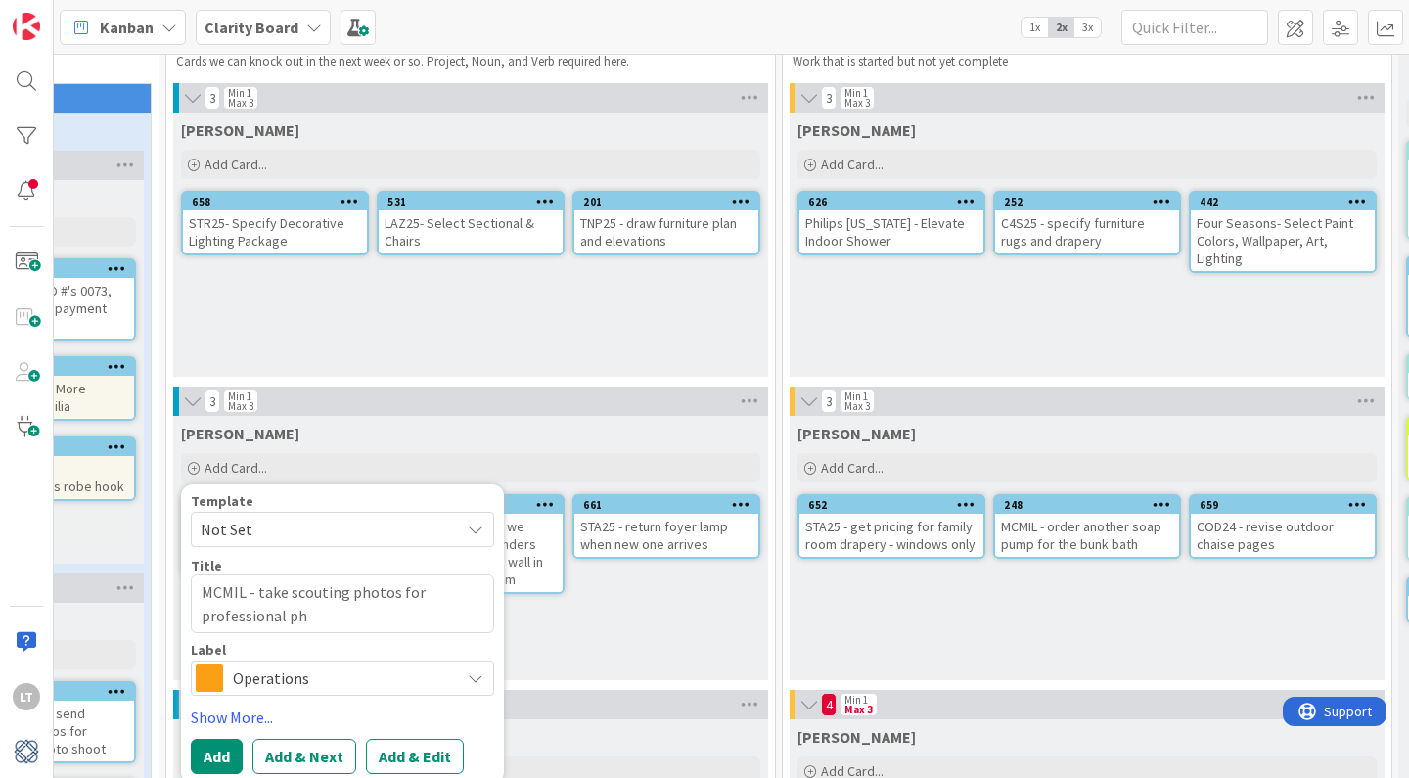
type textarea "x"
type textarea "MCMIL - take scouting photos for professional pho"
type textarea "x"
type textarea "MCMIL - take scouting photos for professional phot"
type textarea "x"
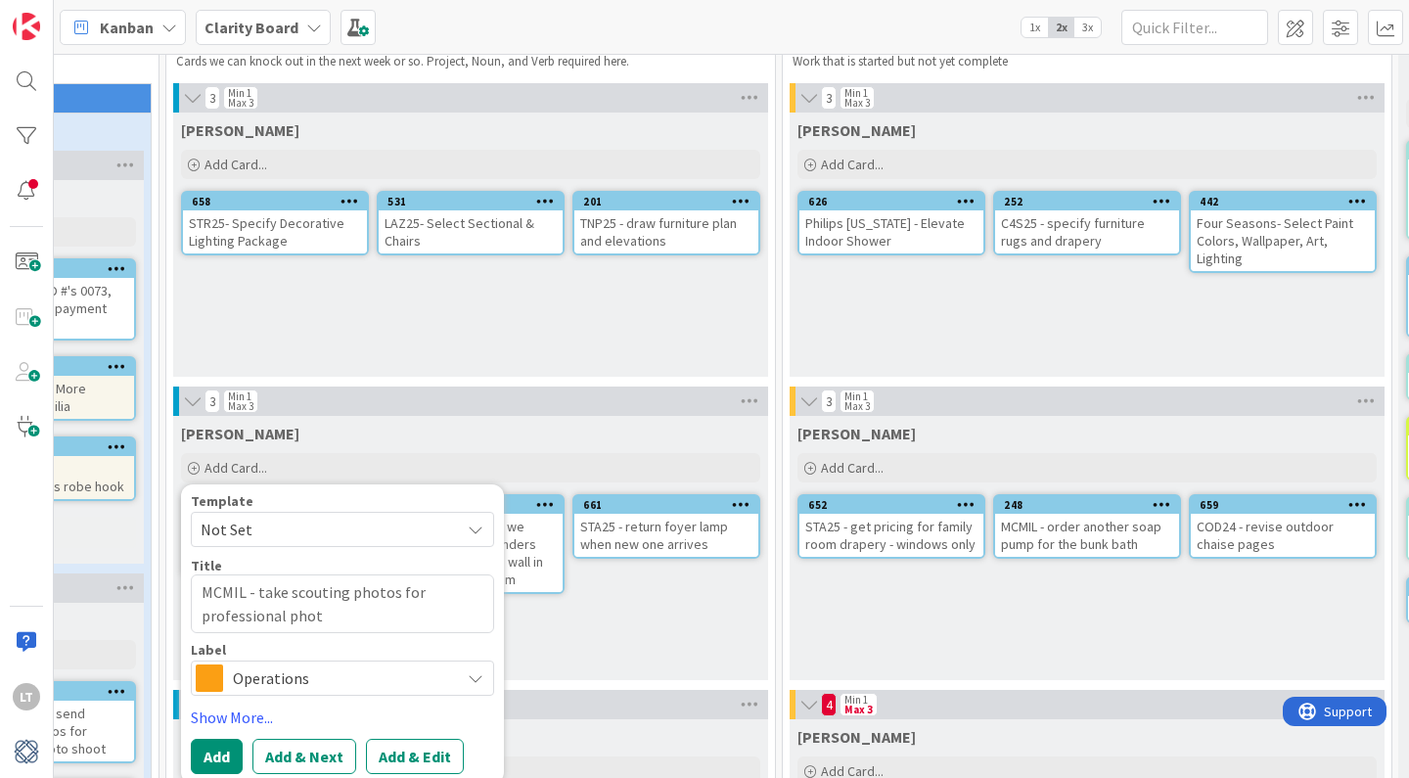
type textarea "MCMIL - take scouting photos for professional photo"
type textarea "x"
type textarea "MCMIL - take scouting photos for professional photo"
type textarea "x"
type textarea "MCMIL - take scouting photos for professional photo s"
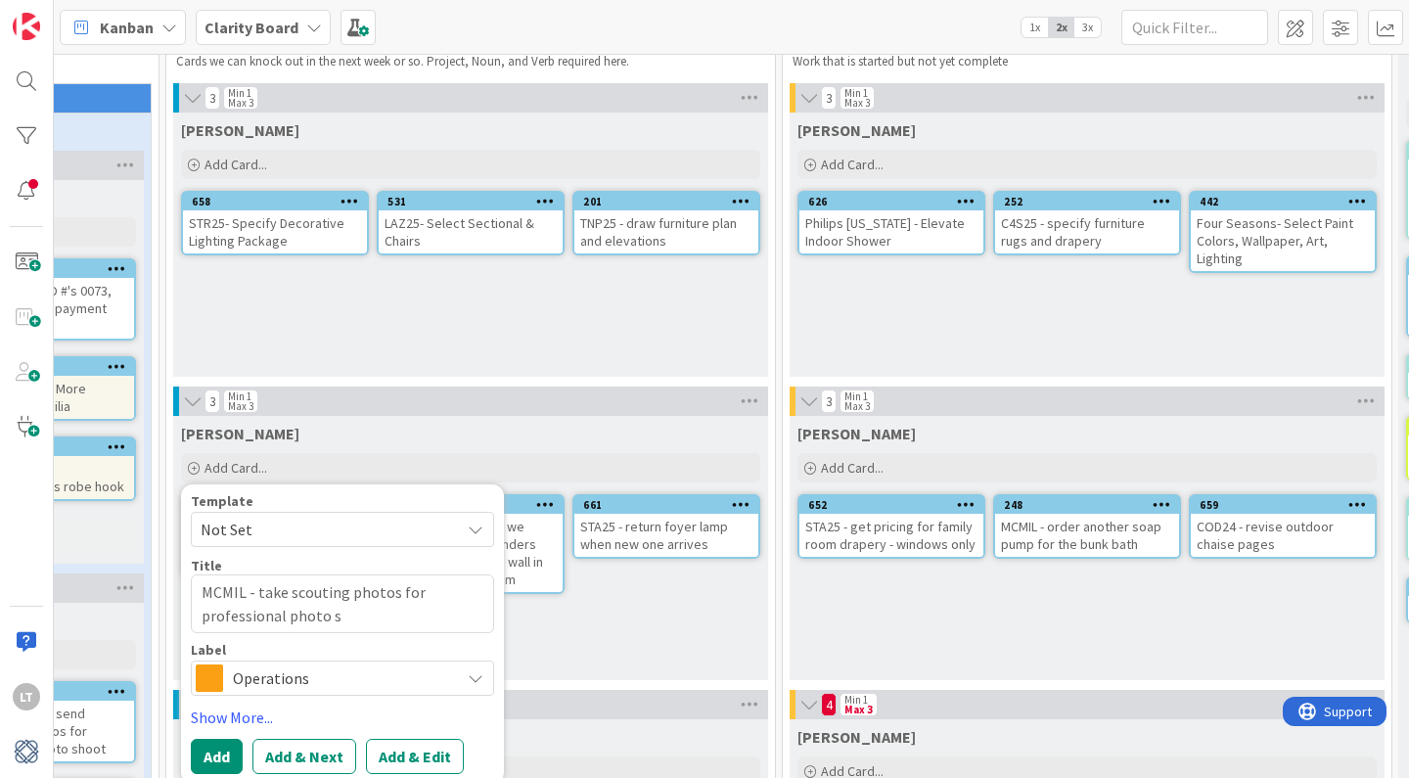
type textarea "x"
type textarea "MCMIL - take scouting photos for professional photo sh"
type textarea "x"
type textarea "MCMIL - take scouting photos for professional photo sho"
type textarea "x"
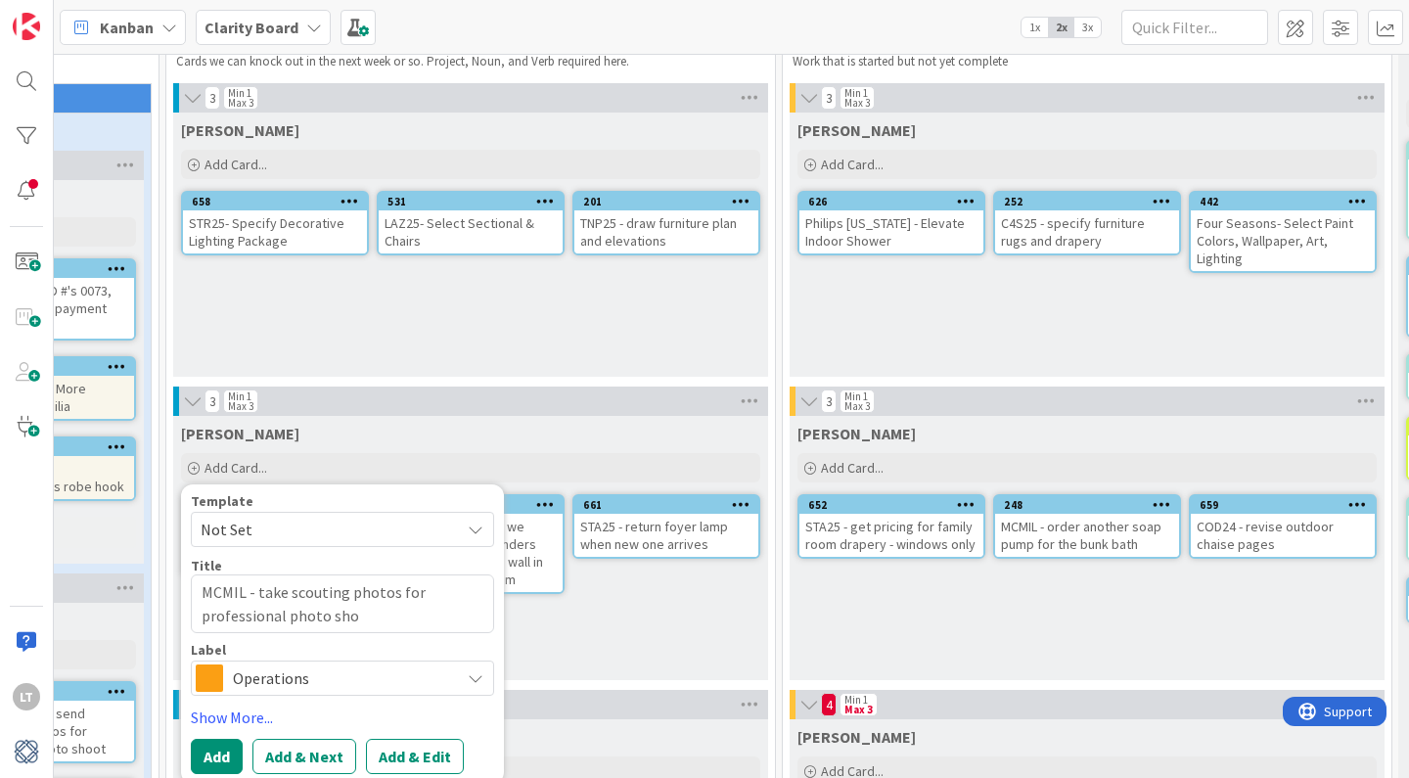
type textarea "MCMIL - take scouting photos for professional photo shoo"
type textarea "x"
type textarea "MCMIL - take scouting photos for professional photo shoot"
click at [267, 684] on span "Operations" at bounding box center [341, 678] width 217 height 27
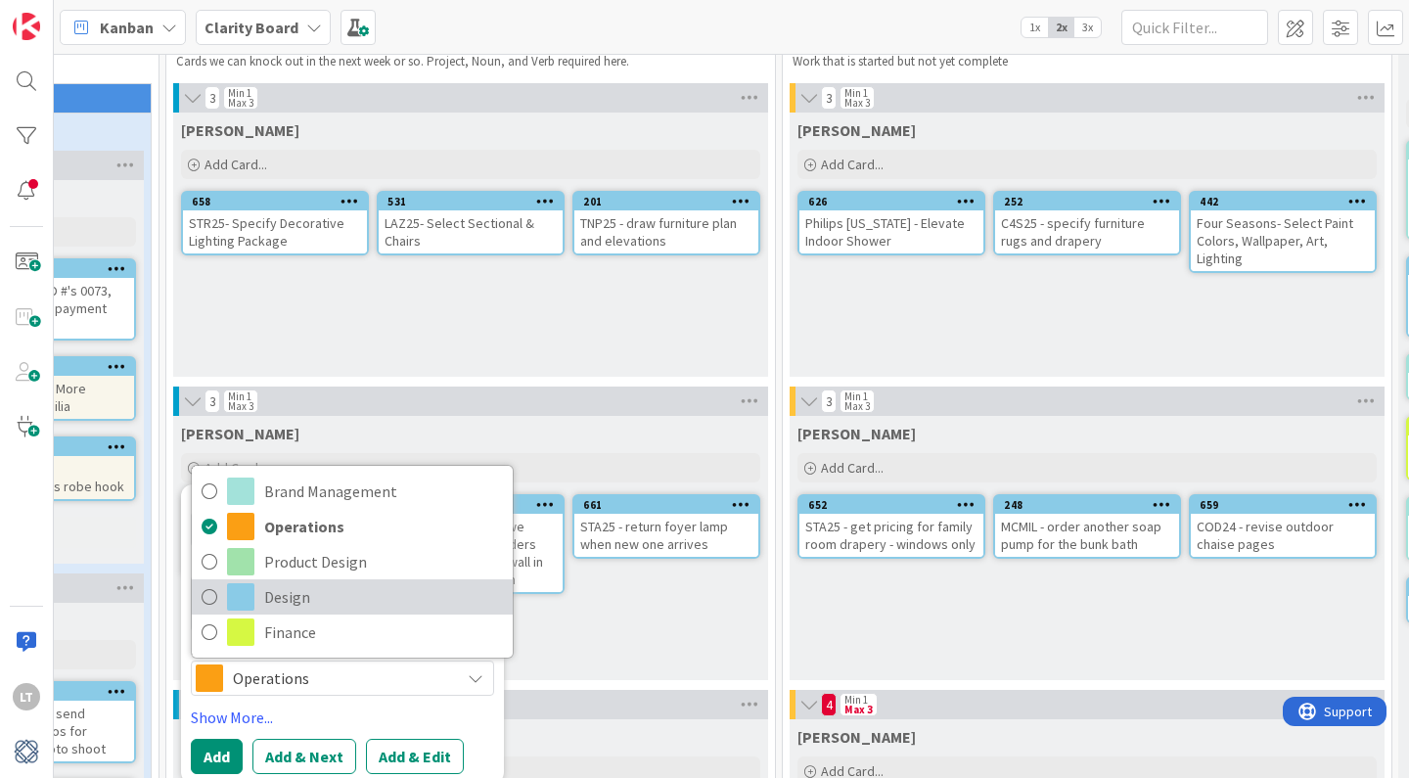
click at [208, 595] on icon at bounding box center [210, 596] width 16 height 29
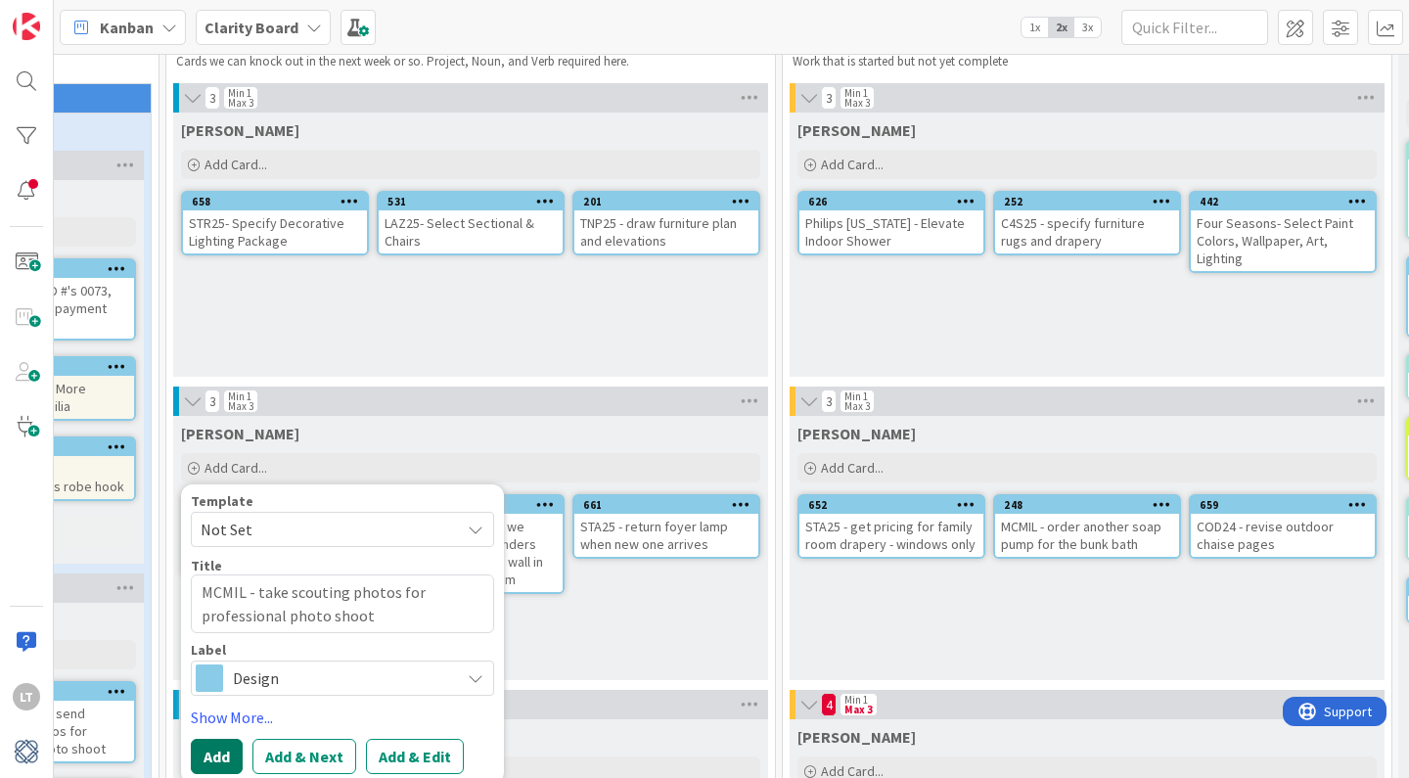
click at [210, 752] on button "Add" at bounding box center [217, 756] width 52 height 35
type textarea "x"
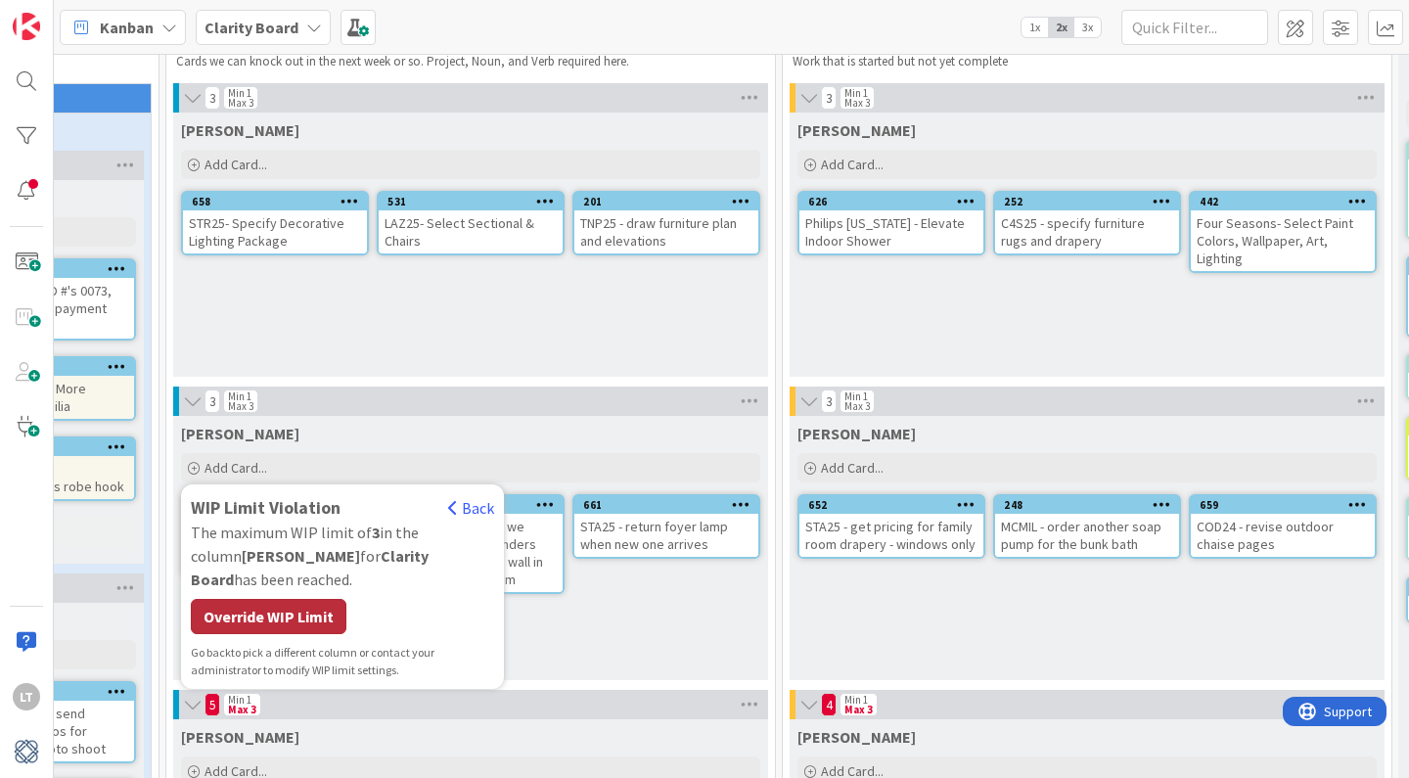
click at [264, 599] on div "Override WIP Limit" at bounding box center [269, 616] width 156 height 35
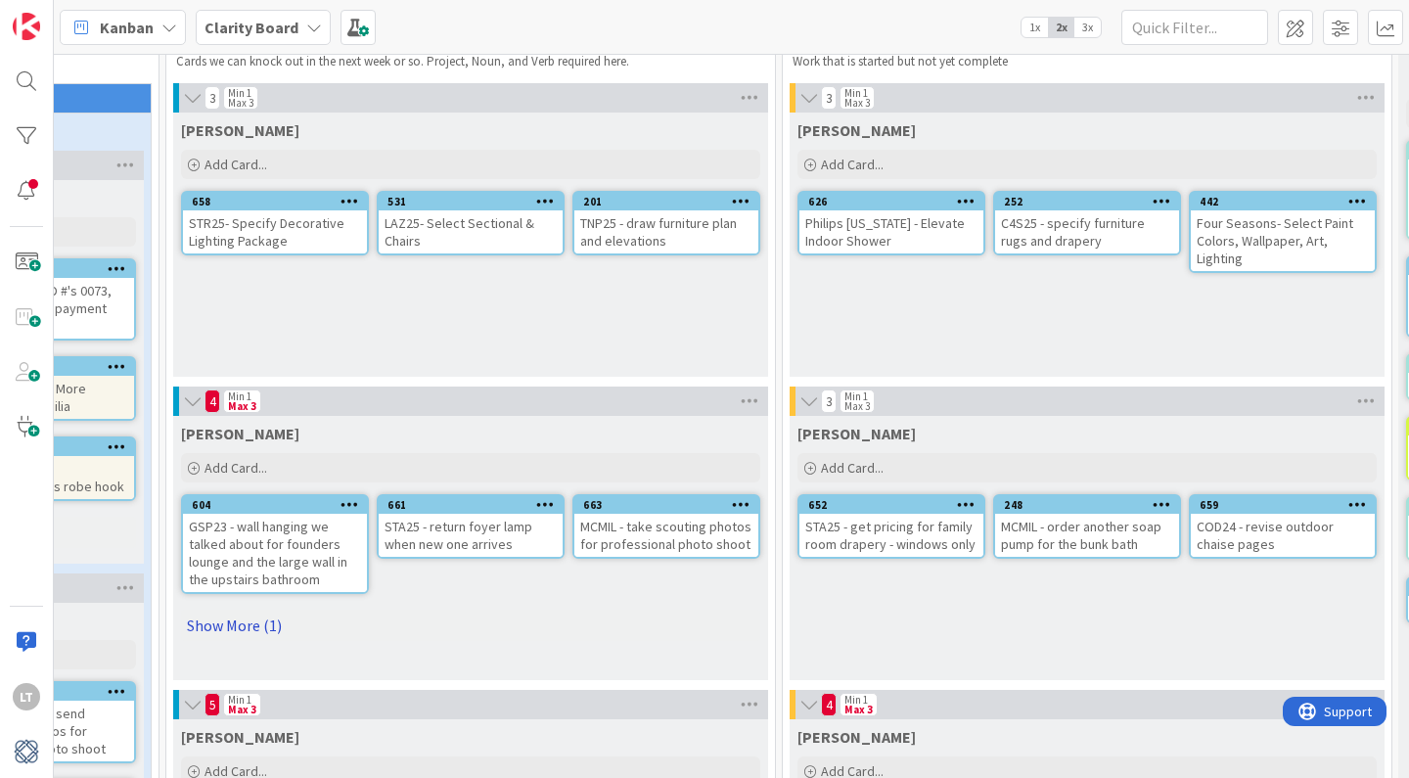
click at [253, 625] on link "Show More (1)" at bounding box center [470, 625] width 579 height 31
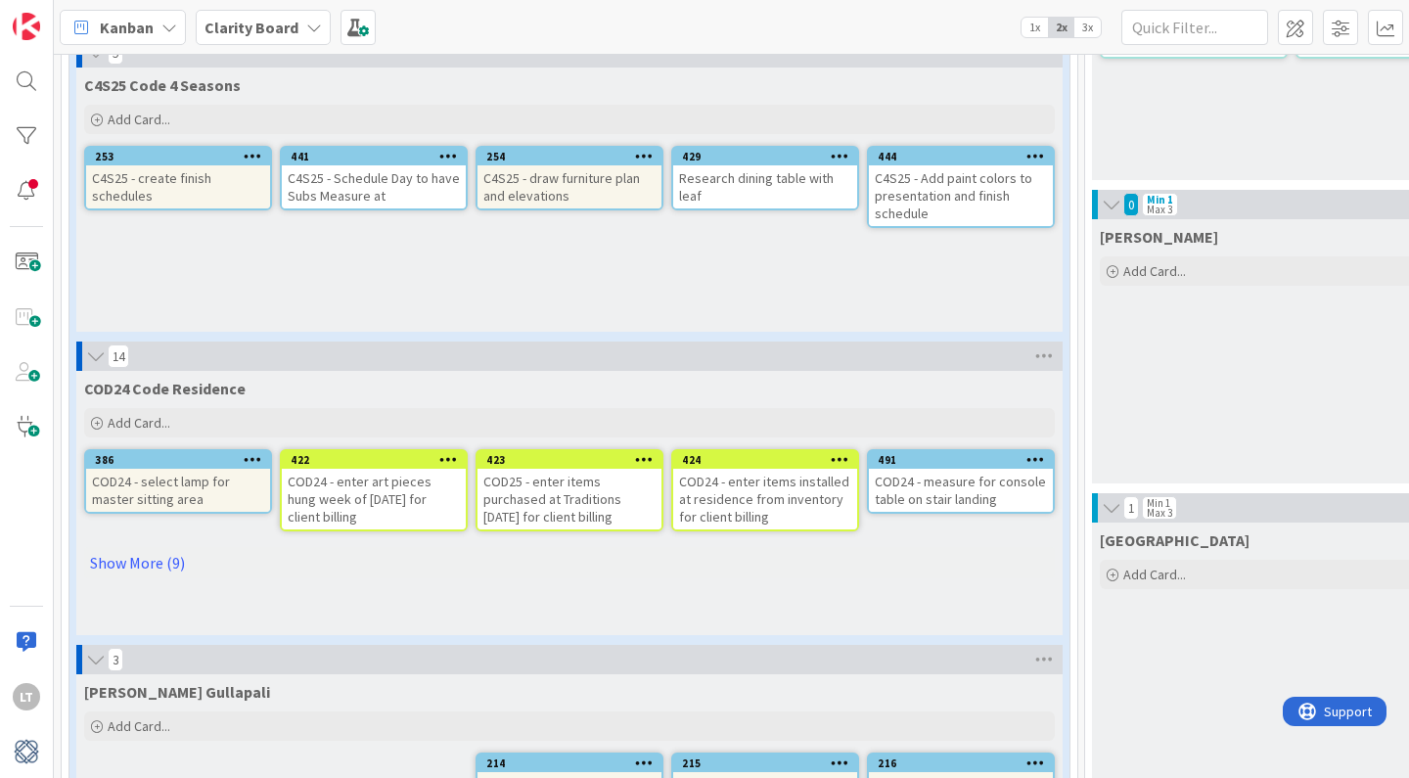
scroll to position [1266, 0]
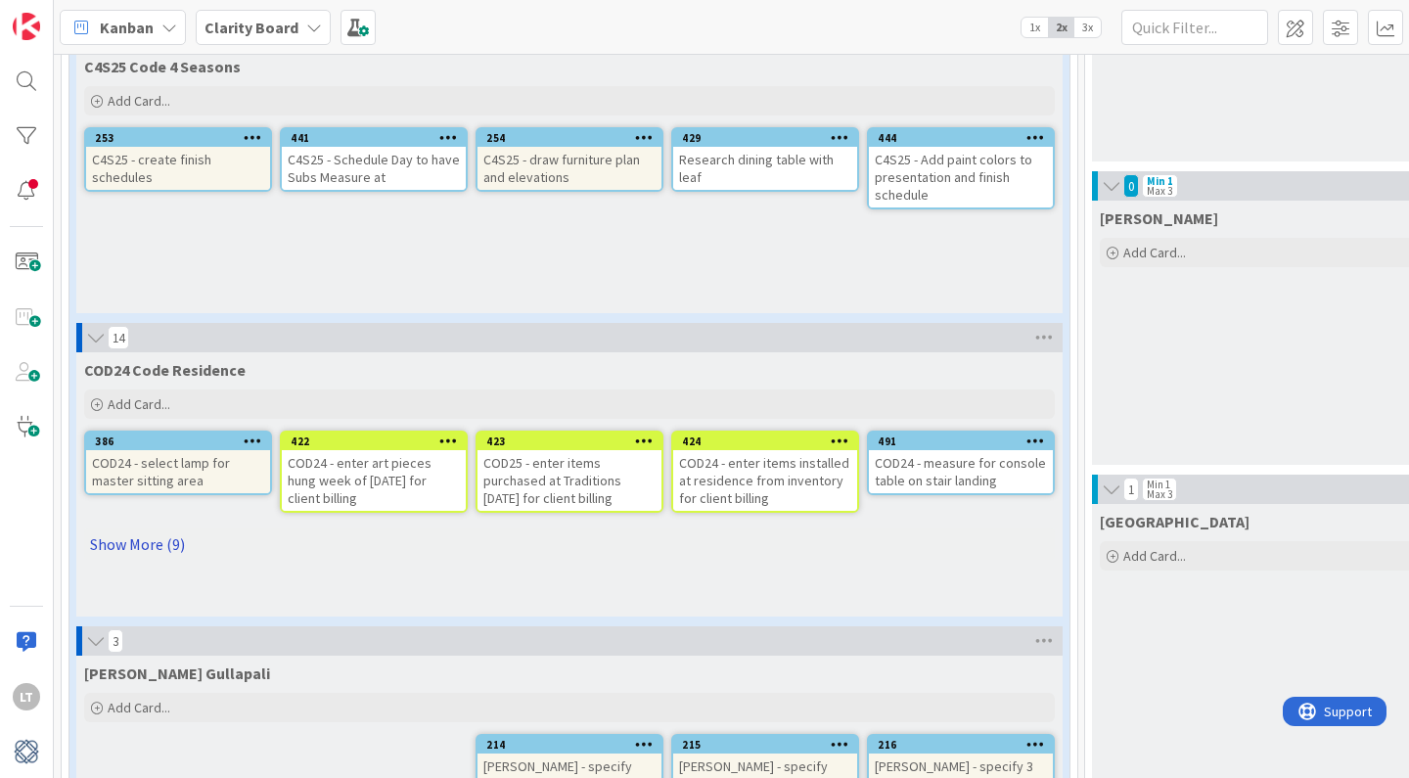
click at [148, 552] on link "Show More (9)" at bounding box center [569, 544] width 971 height 31
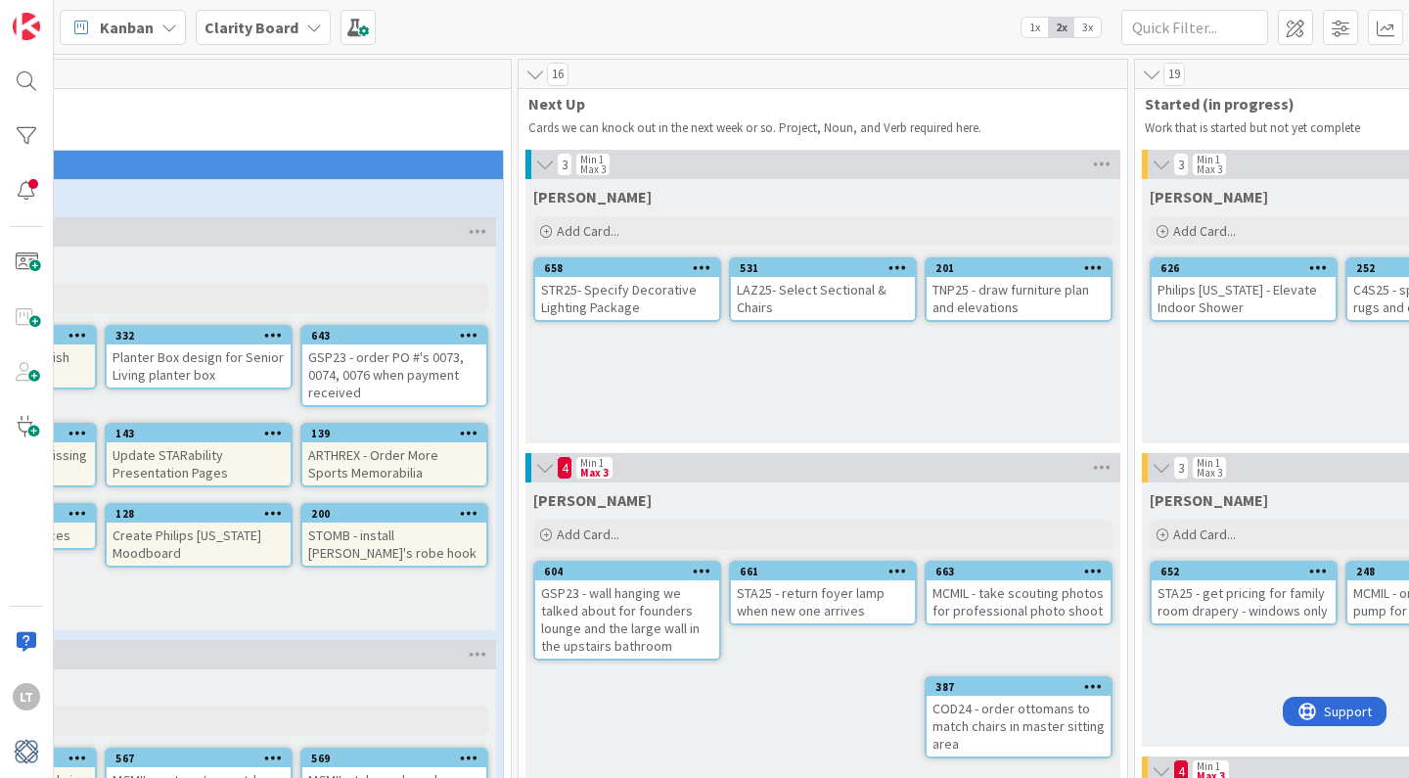
scroll to position [0, 582]
